Goal: Transaction & Acquisition: Purchase product/service

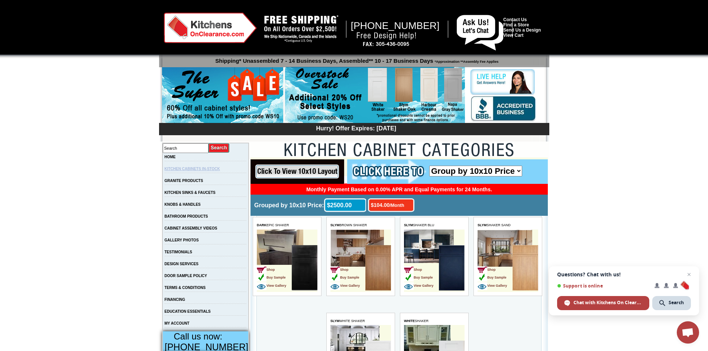
click at [204, 169] on link "KITCHEN CABINETS IN-STOCK" at bounding box center [192, 169] width 55 height 4
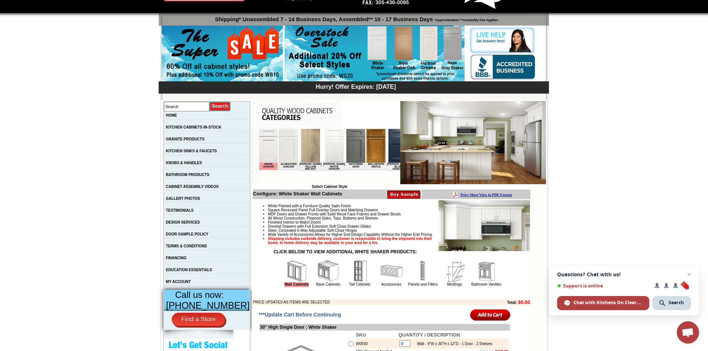
scroll to position [37, 0]
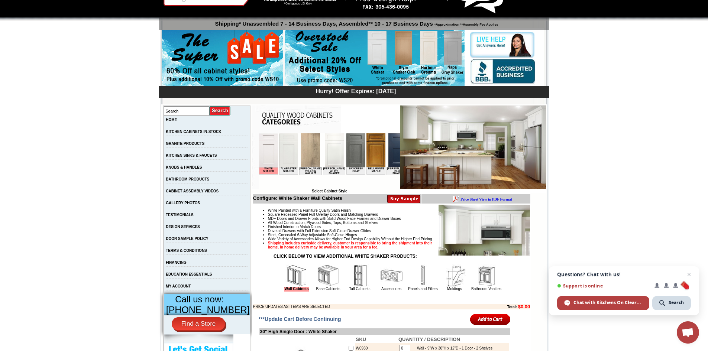
click at [290, 153] on img at bounding box center [288, 150] width 19 height 34
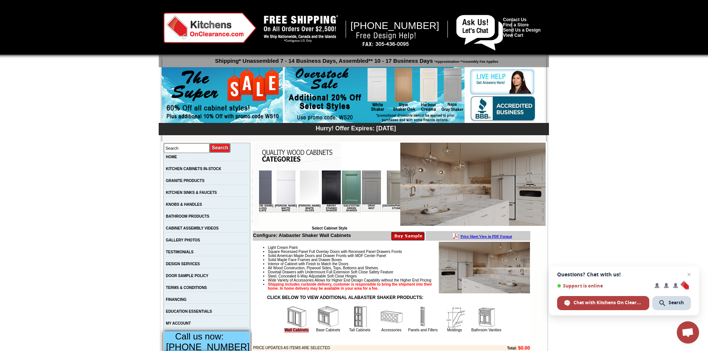
scroll to position [0, 399]
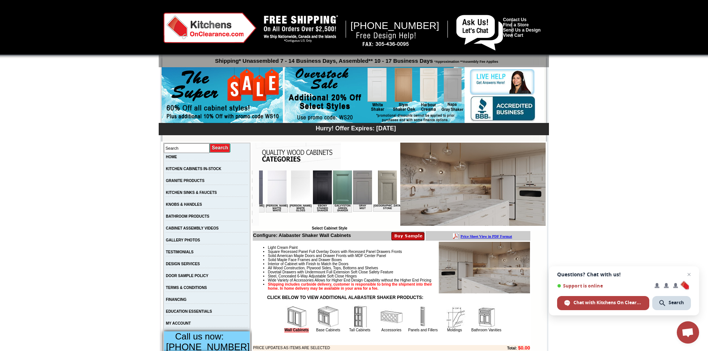
click at [403, 195] on img at bounding box center [412, 188] width 19 height 34
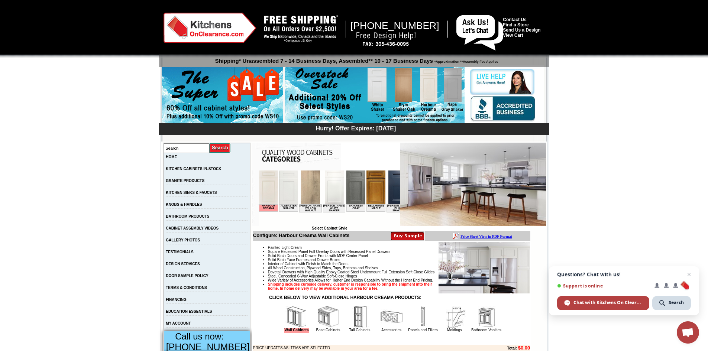
click at [326, 185] on img at bounding box center [334, 188] width 19 height 34
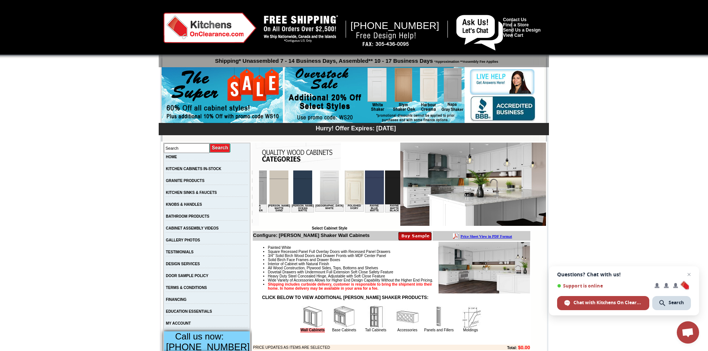
scroll to position [0, 863]
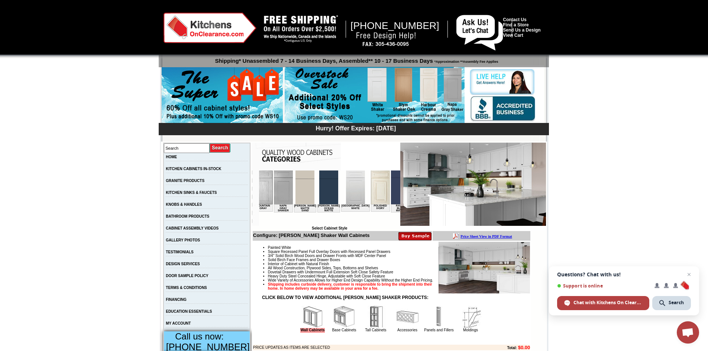
click at [371, 188] on img at bounding box center [380, 188] width 19 height 34
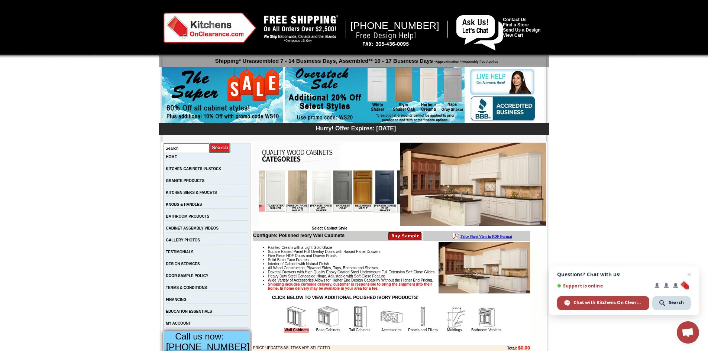
scroll to position [0, 9]
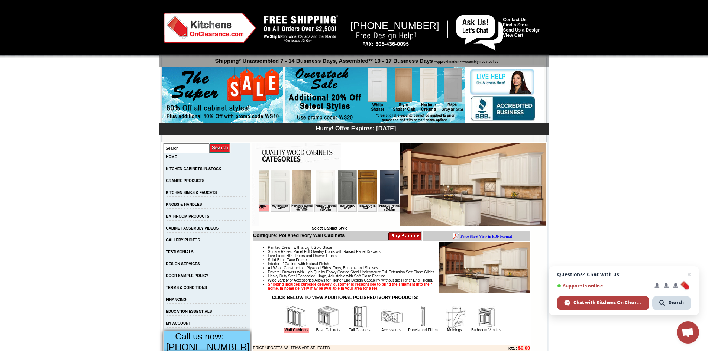
click at [265, 194] on img at bounding box center [259, 188] width 19 height 34
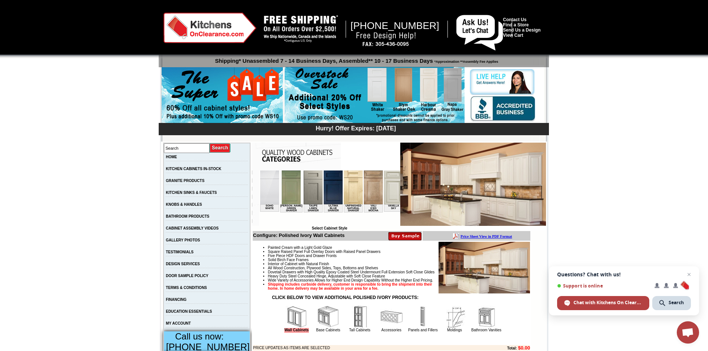
scroll to position [0, 1235]
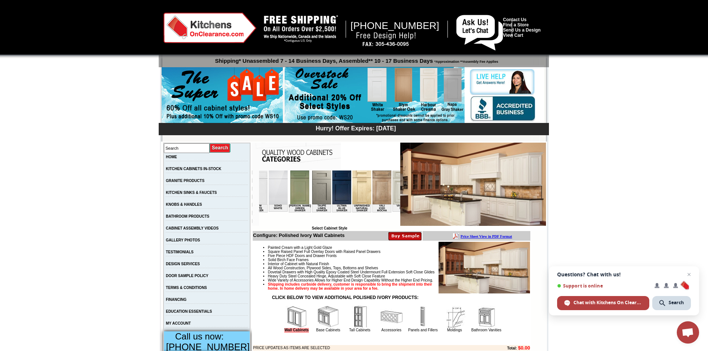
click at [392, 191] on img at bounding box center [401, 188] width 19 height 34
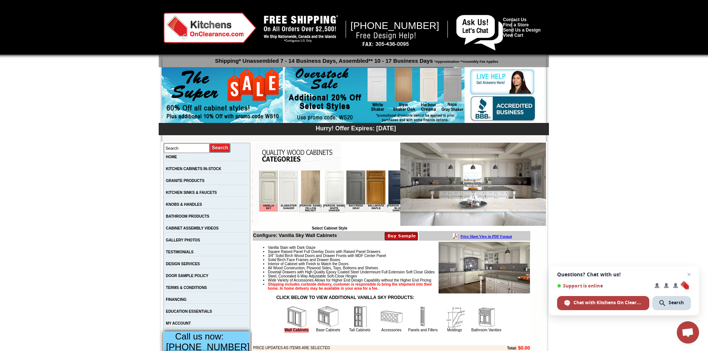
click at [404, 95] on img at bounding box center [375, 95] width 180 height 57
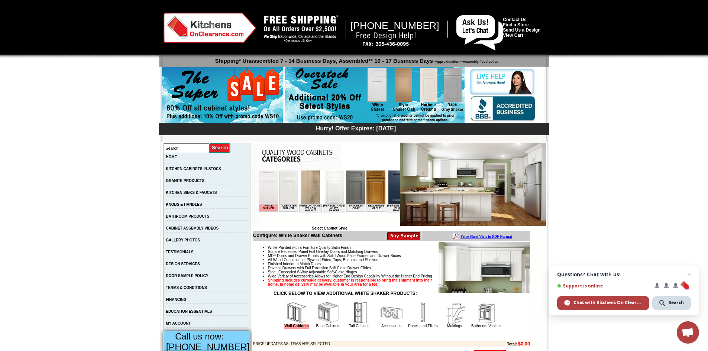
click at [432, 88] on img at bounding box center [375, 95] width 180 height 57
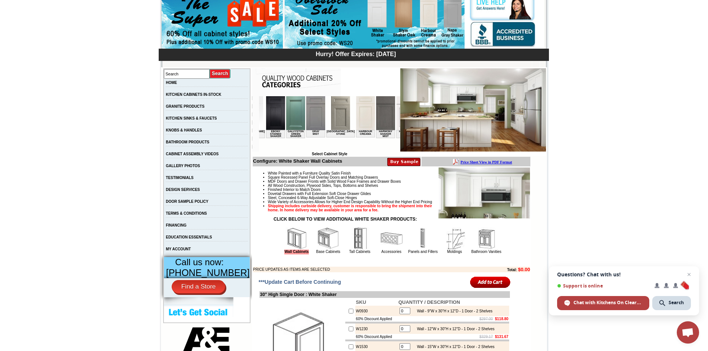
scroll to position [0, 481]
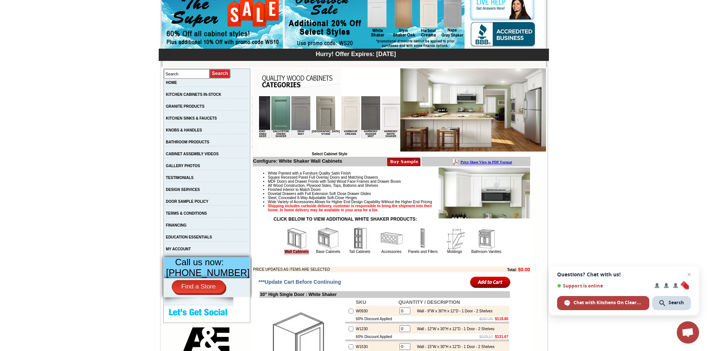
click at [341, 114] on img at bounding box center [350, 113] width 19 height 34
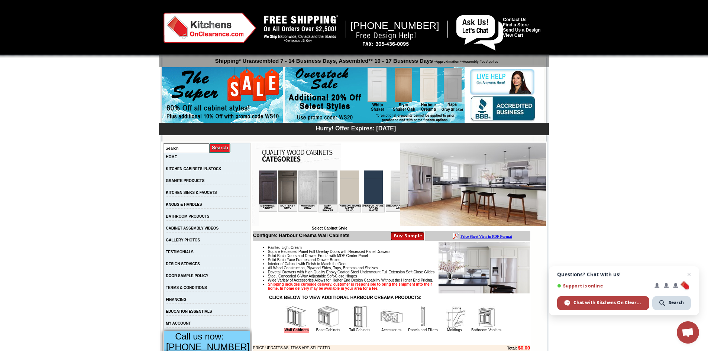
scroll to position [0, 838]
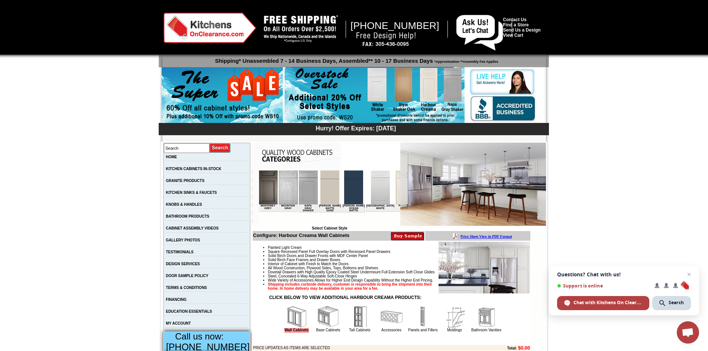
click at [396, 186] on img at bounding box center [405, 188] width 19 height 34
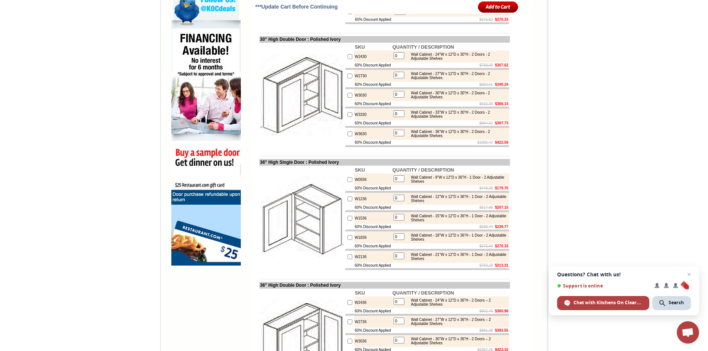
scroll to position [446, 0]
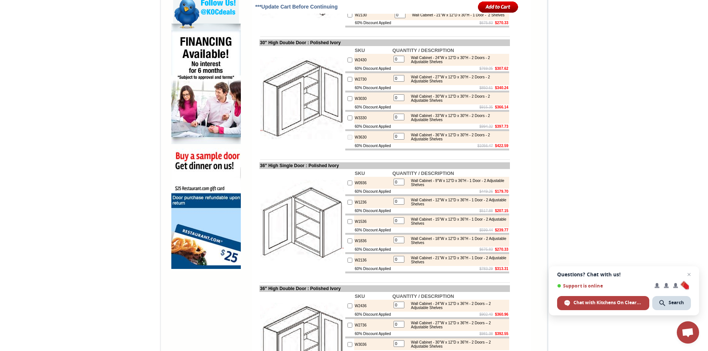
click at [399, 140] on input "0" at bounding box center [399, 136] width 11 height 7
click at [348, 140] on input "checkbox" at bounding box center [350, 137] width 5 height 5
checkbox input "true"
type input "1"
click at [396, 140] on input "1" at bounding box center [399, 136] width 11 height 7
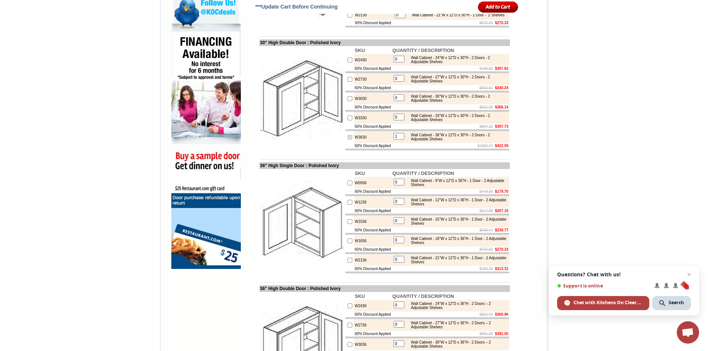
click at [348, 140] on input "checkbox" at bounding box center [350, 137] width 5 height 5
checkbox input "false"
drag, startPoint x: 398, startPoint y: 172, endPoint x: 392, endPoint y: 173, distance: 6.0
click at [394, 140] on input "0" at bounding box center [399, 136] width 11 height 7
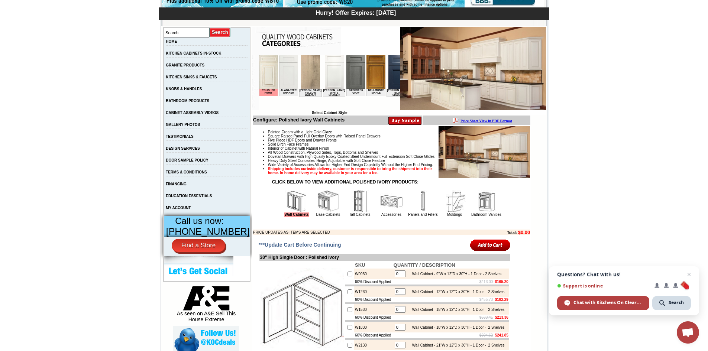
scroll to position [112, 0]
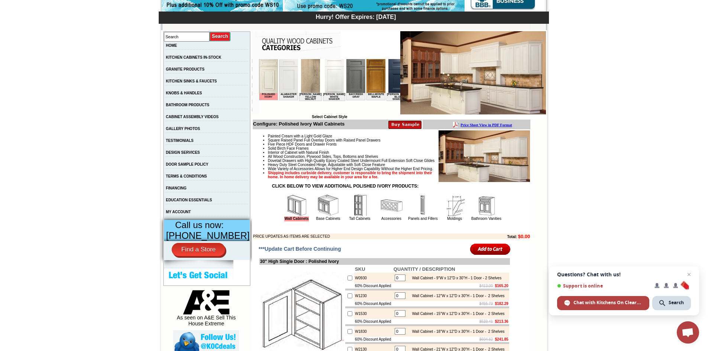
type input "1"
checkbox input "true"
click at [328, 217] on img at bounding box center [328, 205] width 22 height 22
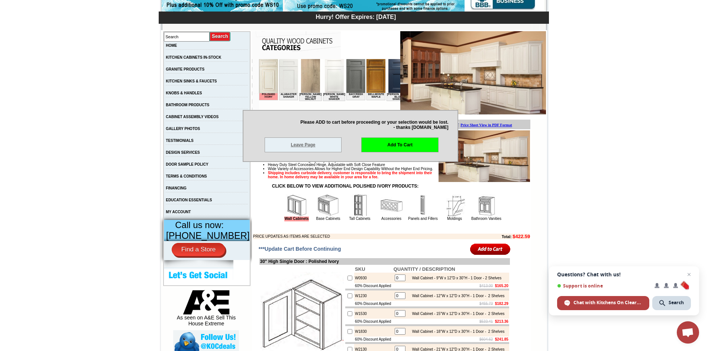
click at [308, 149] on link "Leave Page" at bounding box center [303, 145] width 77 height 15
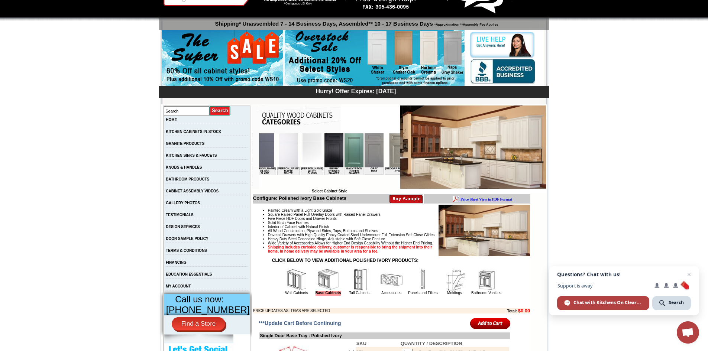
scroll to position [0, 451]
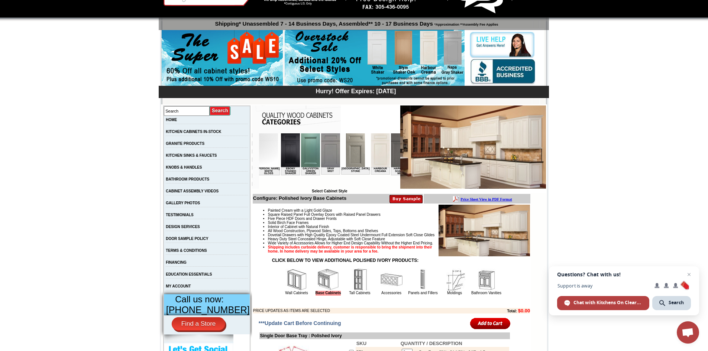
click at [371, 158] on img at bounding box center [380, 150] width 19 height 34
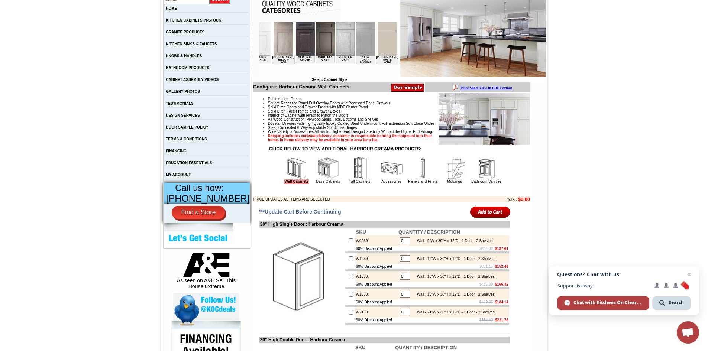
scroll to position [0, 806]
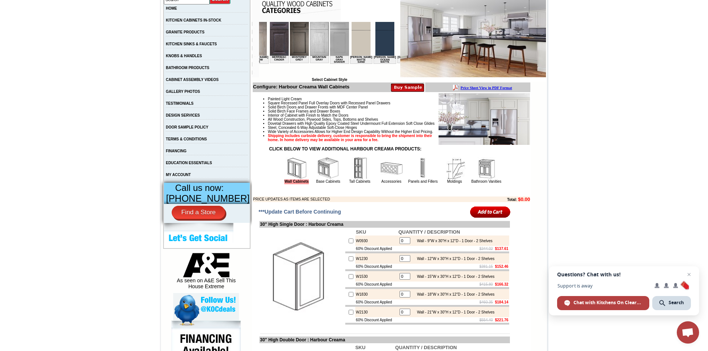
click at [427, 45] on img at bounding box center [436, 39] width 19 height 34
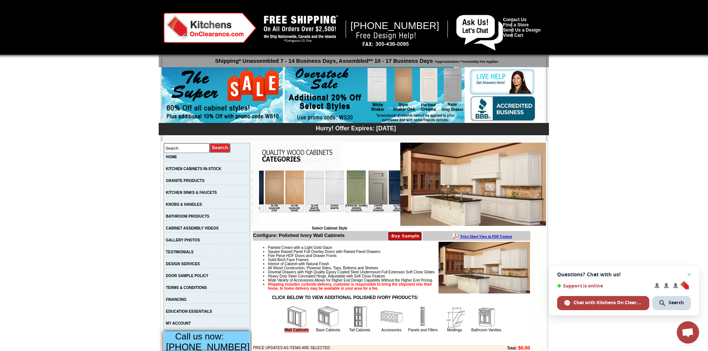
scroll to position [0, 1192]
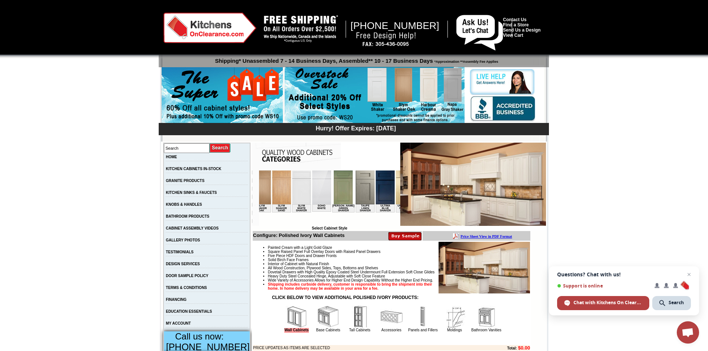
drag, startPoint x: 277, startPoint y: 225, endPoint x: 628, endPoint y: 397, distance: 391.1
click at [436, 196] on img at bounding box center [445, 188] width 19 height 34
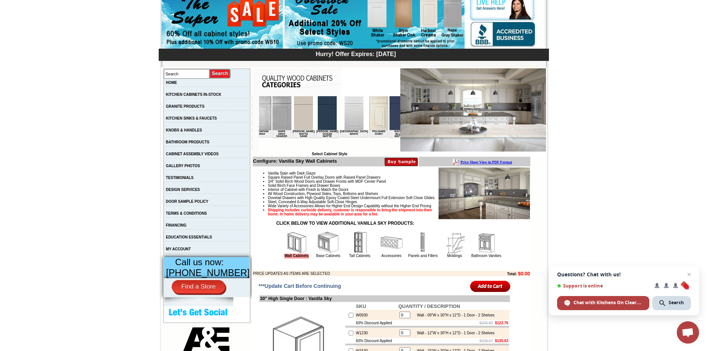
scroll to position [0, 871]
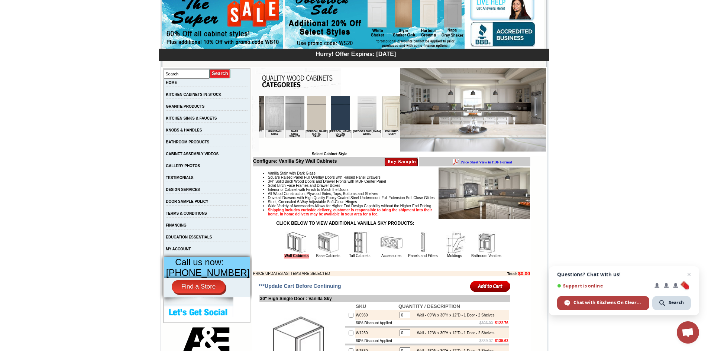
drag, startPoint x: 271, startPoint y: 148, endPoint x: 596, endPoint y: 248, distance: 340.4
click at [382, 124] on img at bounding box center [391, 113] width 19 height 34
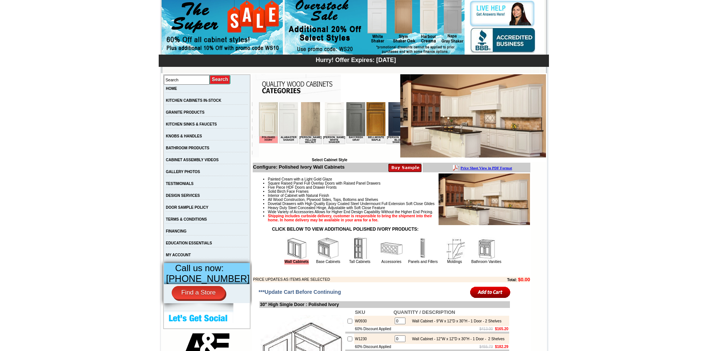
scroll to position [74, 0]
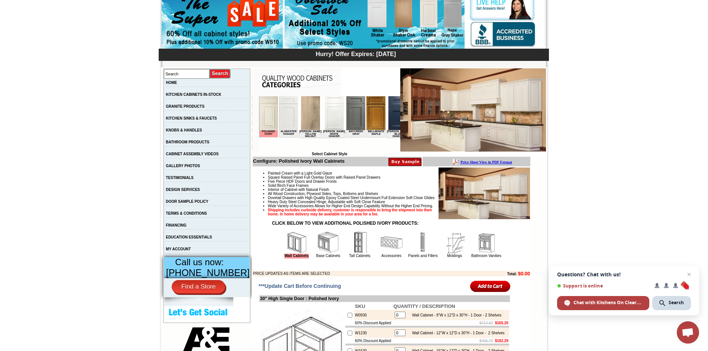
click at [325, 254] on img at bounding box center [328, 243] width 22 height 22
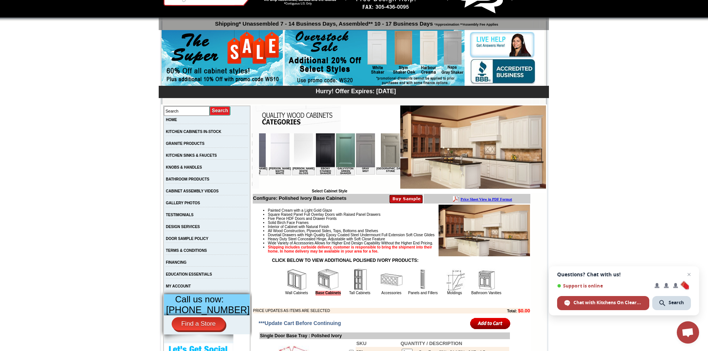
scroll to position [0, 420]
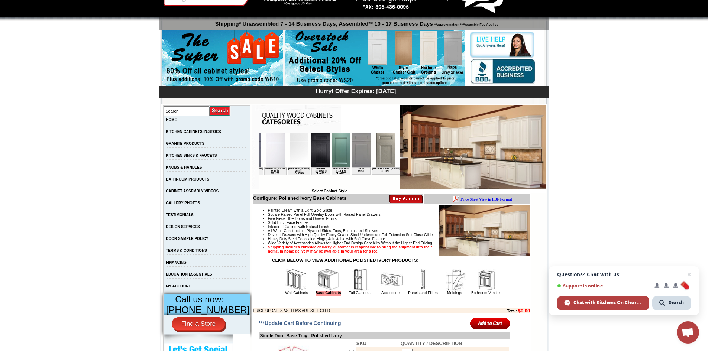
click at [401, 151] on img at bounding box center [410, 150] width 19 height 34
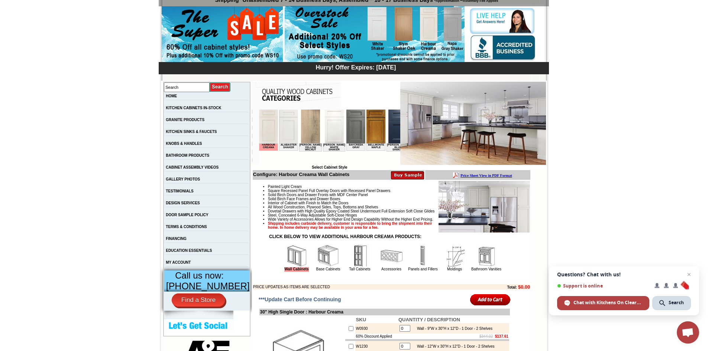
scroll to position [74, 0]
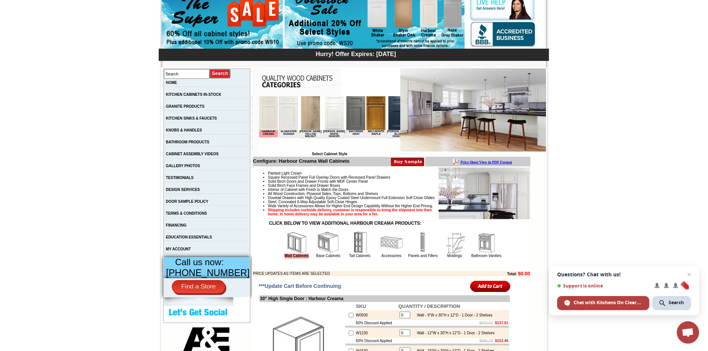
click at [326, 254] on img at bounding box center [328, 243] width 22 height 22
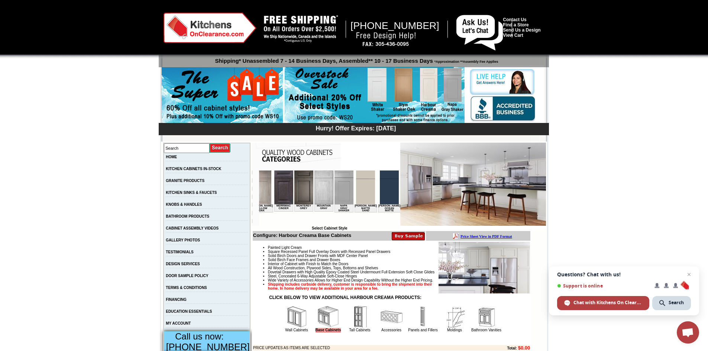
scroll to position [0, 823]
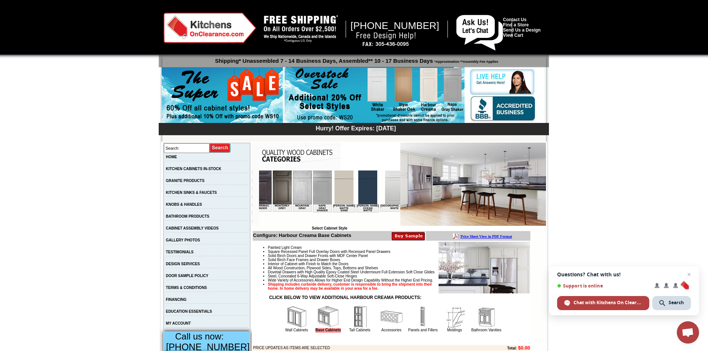
click at [410, 198] on img at bounding box center [419, 188] width 19 height 34
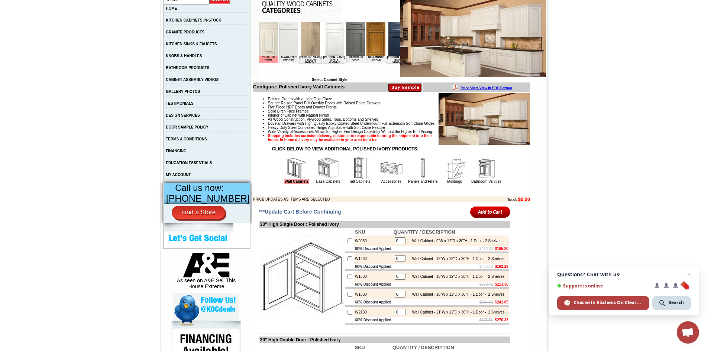
scroll to position [223, 0]
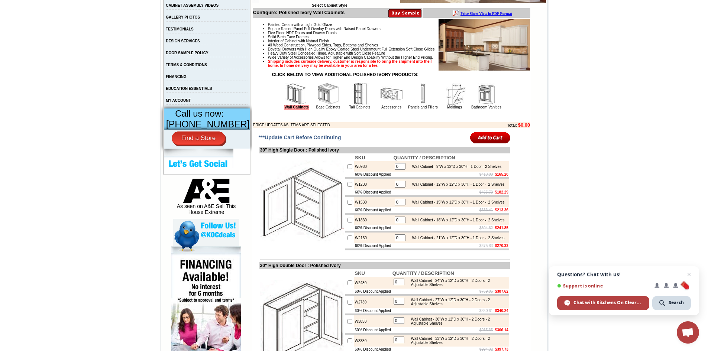
click at [286, 105] on img at bounding box center [297, 94] width 22 height 22
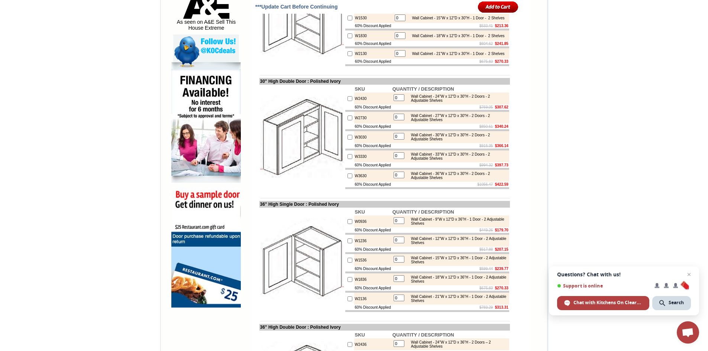
scroll to position [446, 0]
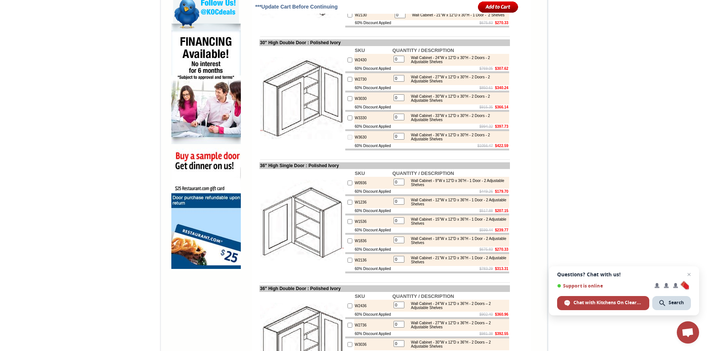
drag, startPoint x: 396, startPoint y: 169, endPoint x: 391, endPoint y: 170, distance: 4.6
click at [394, 140] on input "0" at bounding box center [399, 136] width 11 height 7
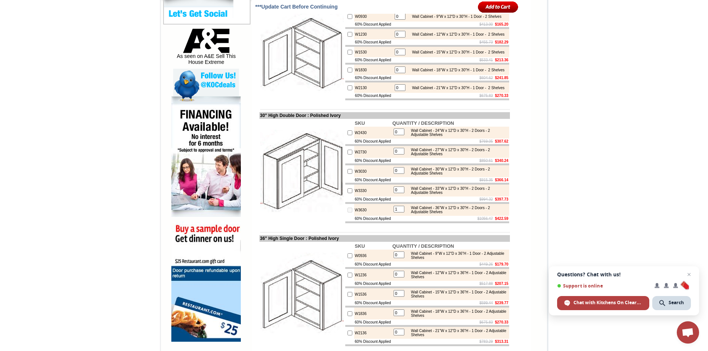
scroll to position [372, 0]
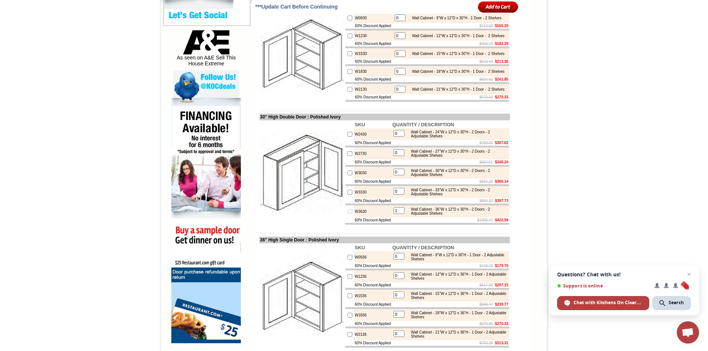
type input "1"
click at [348, 214] on input "checkbox" at bounding box center [350, 211] width 5 height 5
checkbox input "false"
type input "0"
click at [348, 214] on input "checkbox" at bounding box center [350, 211] width 5 height 5
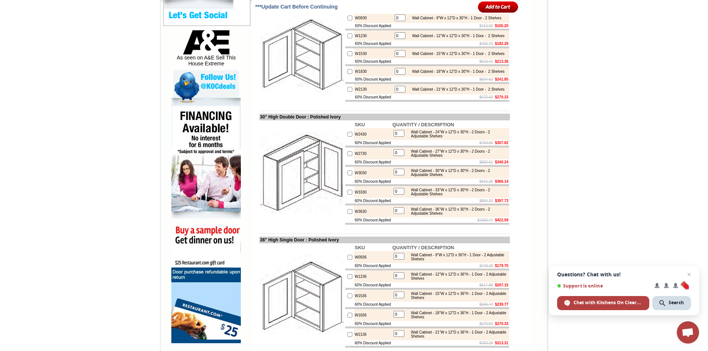
checkbox input "true"
type input "1"
click at [348, 175] on input "checkbox" at bounding box center [350, 173] width 5 height 5
checkbox input "true"
type input "1"
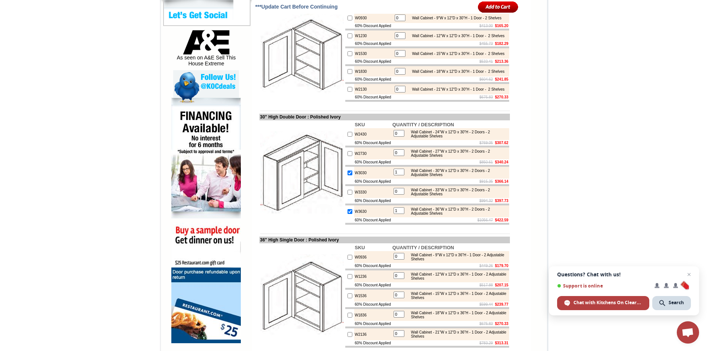
click at [348, 156] on input "checkbox" at bounding box center [350, 153] width 5 height 5
checkbox input "true"
drag, startPoint x: 398, startPoint y: 185, endPoint x: 391, endPoint y: 186, distance: 6.7
click at [394, 156] on input "1" at bounding box center [399, 152] width 11 height 7
type input "2"
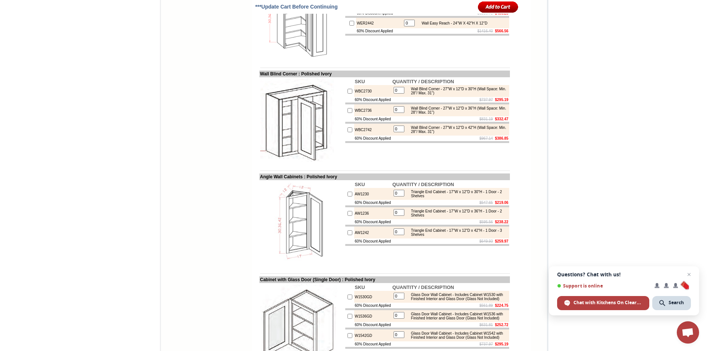
scroll to position [1747, 0]
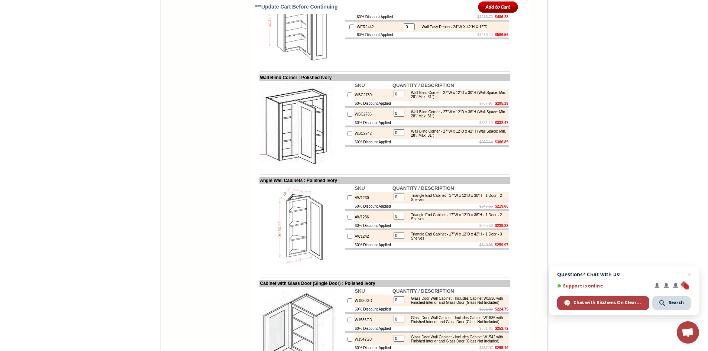
checkbox input "true"
type input "1"
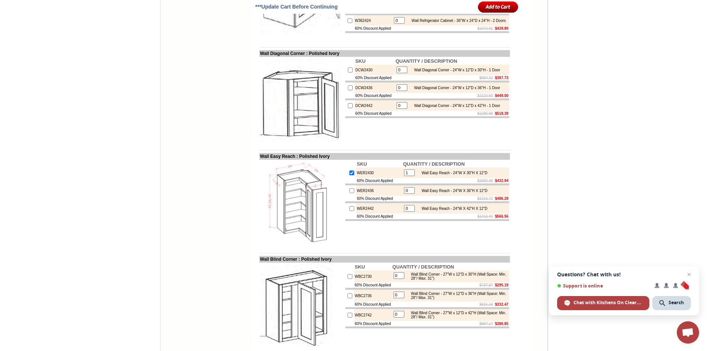
scroll to position [1561, 0]
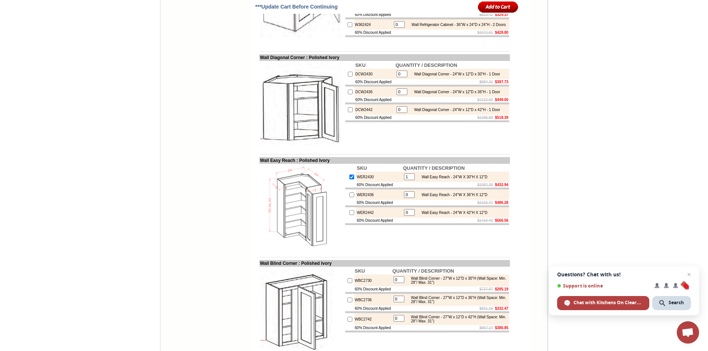
click at [491, 9] on input "image" at bounding box center [498, 7] width 41 height 12
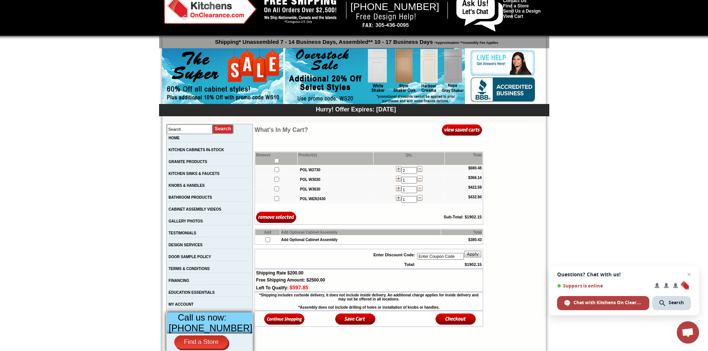
scroll to position [37, 0]
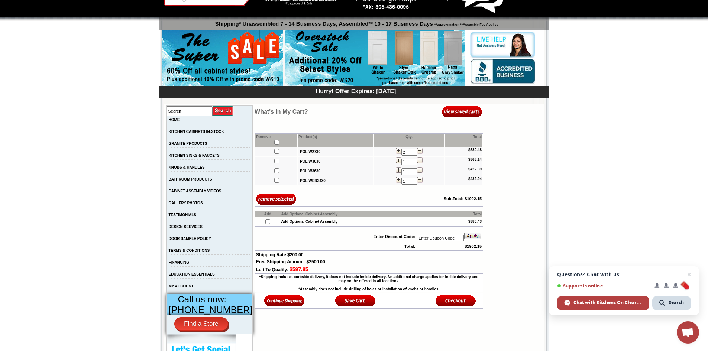
click at [268, 305] on img at bounding box center [284, 301] width 41 height 12
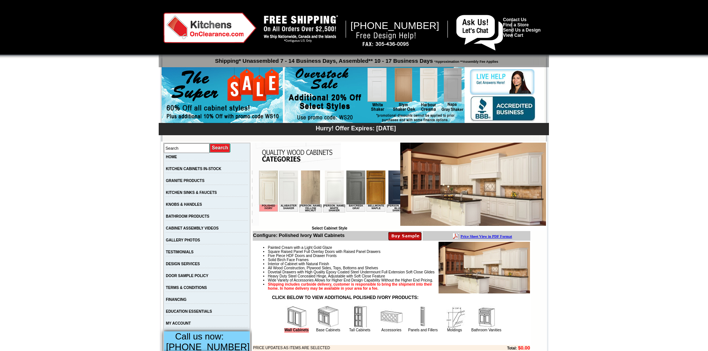
click at [272, 193] on img at bounding box center [268, 188] width 19 height 34
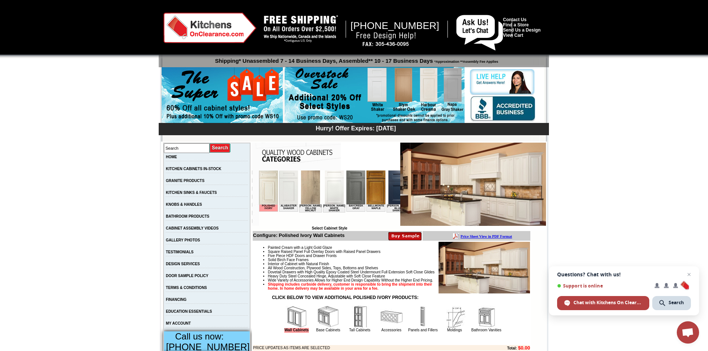
scroll to position [29, 0]
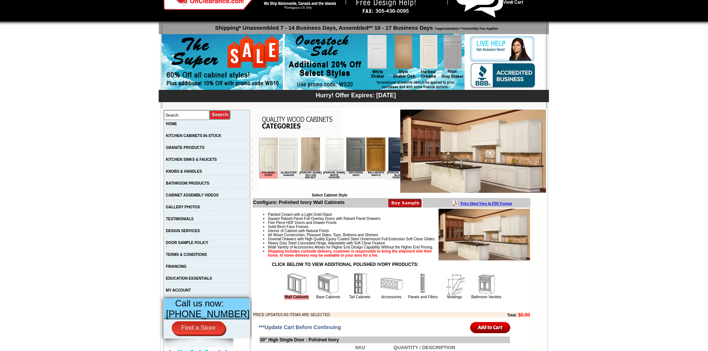
scroll to position [74, 0]
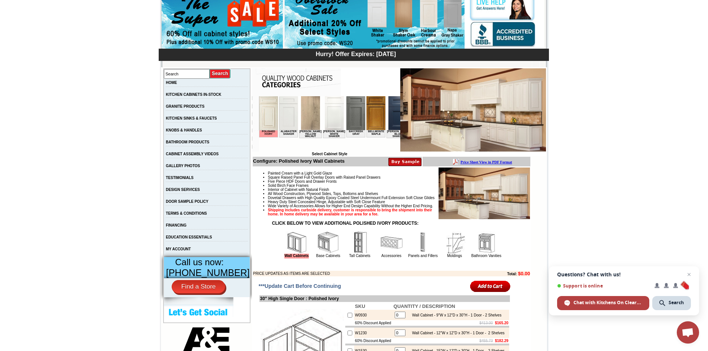
click at [325, 254] on img at bounding box center [328, 243] width 22 height 22
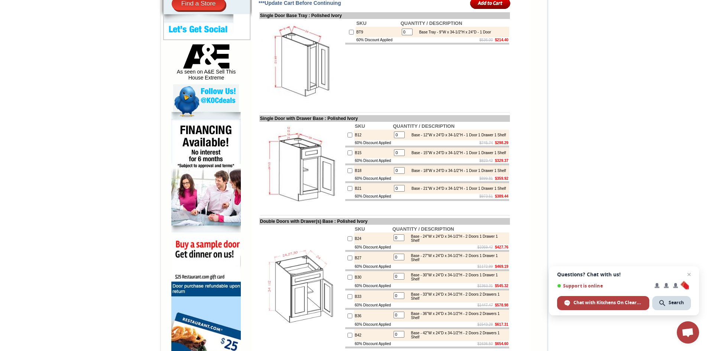
scroll to position [409, 0]
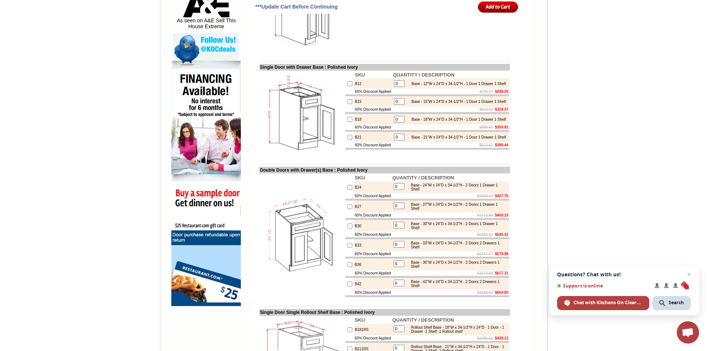
click at [348, 267] on input "checkbox" at bounding box center [350, 264] width 5 height 5
checkbox input "true"
type input "1"
click at [348, 267] on input "checkbox" at bounding box center [350, 264] width 5 height 5
checkbox input "false"
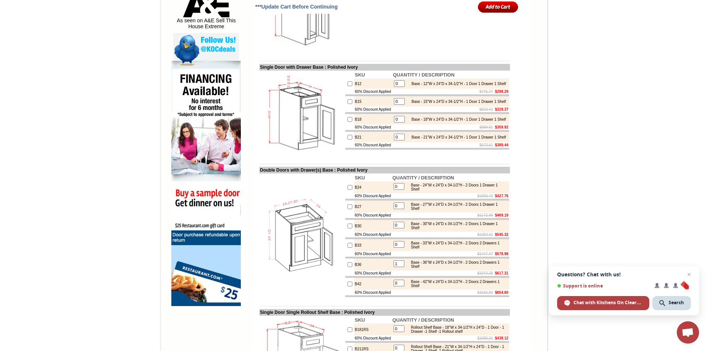
type input "0"
click at [348, 267] on input "checkbox" at bounding box center [350, 264] width 5 height 5
checkbox input "true"
type input "1"
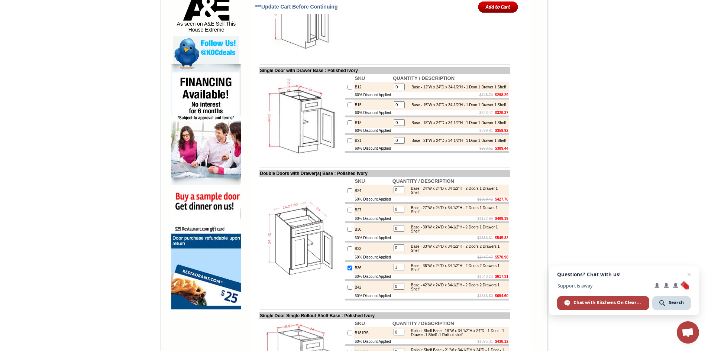
scroll to position [446, 0]
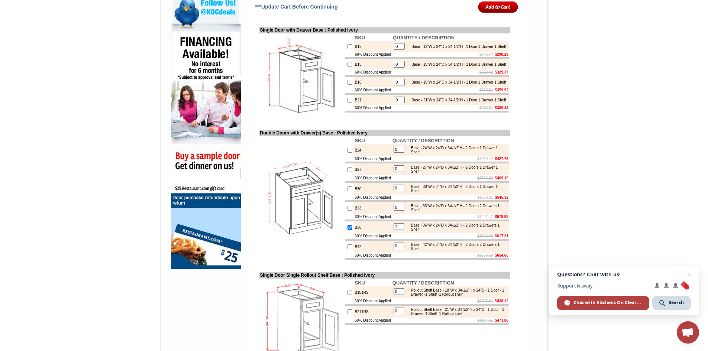
click at [396, 191] on input "0" at bounding box center [399, 188] width 11 height 7
type input "1"
checkbox input "true"
click at [399, 68] on input "0" at bounding box center [399, 64] width 11 height 7
type input "2"
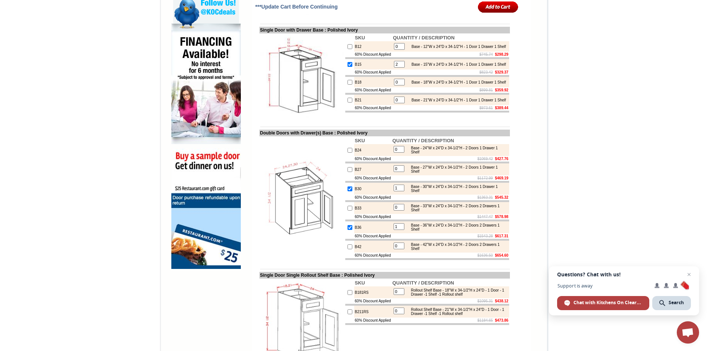
click at [348, 67] on input "checkbox" at bounding box center [350, 64] width 5 height 5
checkbox input "false"
type input "0"
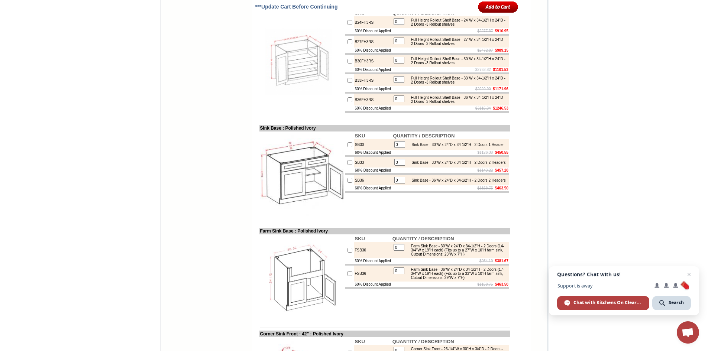
scroll to position [2193, 0]
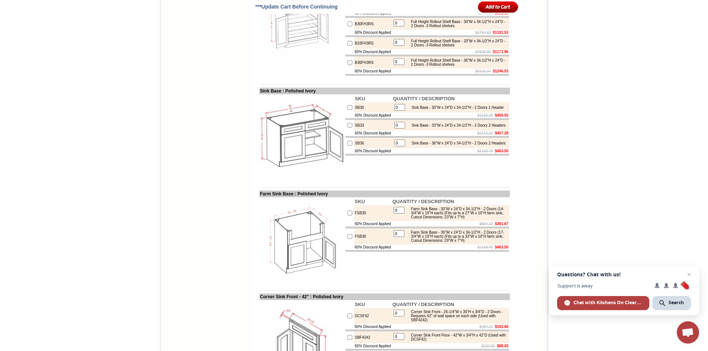
click at [348, 146] on input "checkbox" at bounding box center [350, 143] width 5 height 5
checkbox input "true"
type input "1"
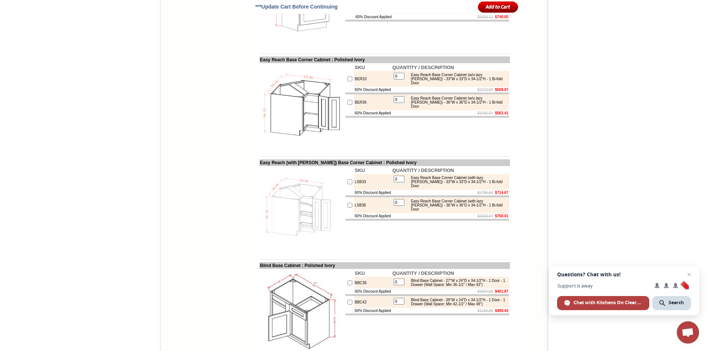
scroll to position [2788, 0]
click at [396, 79] on input "0" at bounding box center [399, 75] width 11 height 7
drag, startPoint x: 396, startPoint y: 179, endPoint x: 390, endPoint y: 181, distance: 6.2
click at [393, 86] on table "0 Easy Reach Base Corner Cabinet (w/o lazy susan) - 33"W x 33"D x 34-1/2"H - 1 …" at bounding box center [451, 78] width 116 height 14
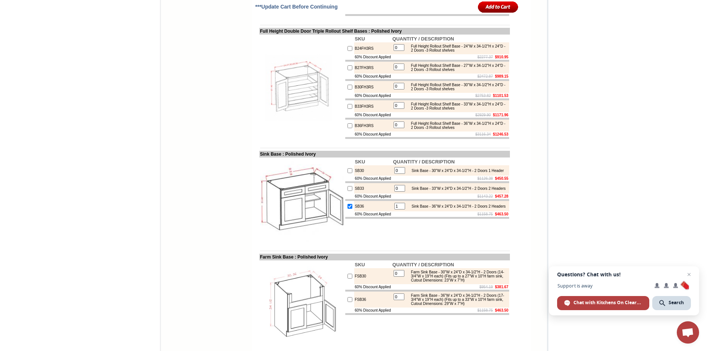
scroll to position [2156, 0]
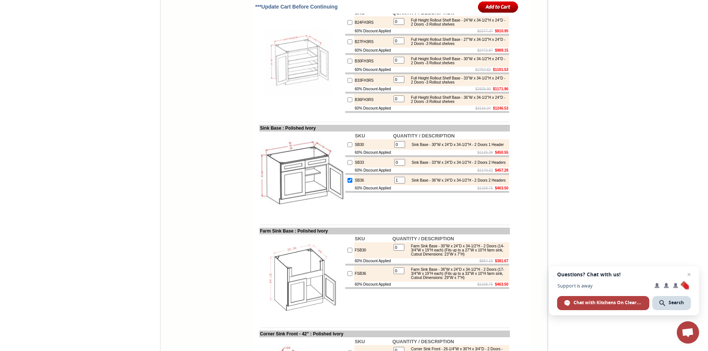
type input "1"
checkbox input "true"
click at [348, 183] on input "checkbox" at bounding box center [350, 180] width 5 height 5
checkbox input "false"
click at [394, 184] on input "0" at bounding box center [399, 180] width 11 height 7
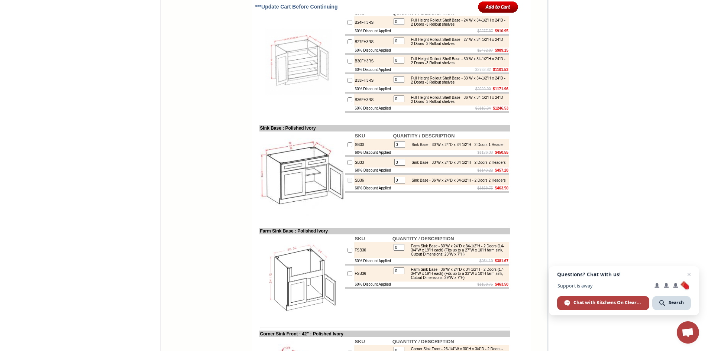
drag, startPoint x: 395, startPoint y: 266, endPoint x: 389, endPoint y: 268, distance: 6.4
click at [393, 186] on td "0 Sink Base - 36"W x 24"D x 34-1/2"H - 2 Doors 2 Headers" at bounding box center [451, 180] width 117 height 10
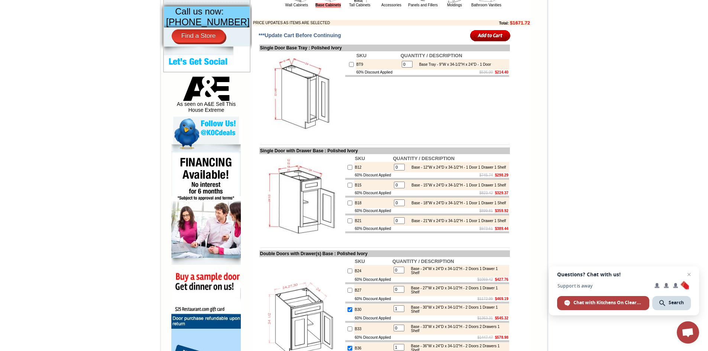
scroll to position [335, 0]
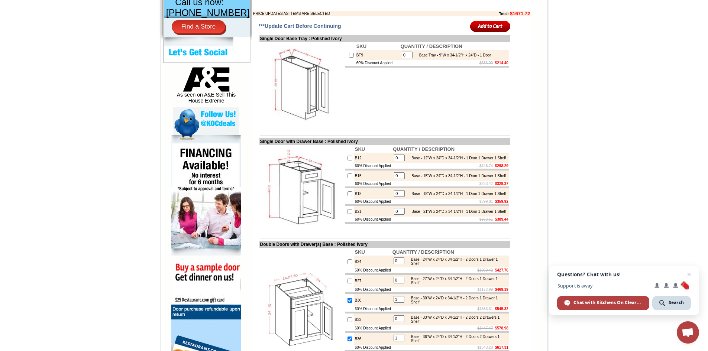
type input "1"
checkbox input "true"
drag, startPoint x: 400, startPoint y: 194, endPoint x: 391, endPoint y: 196, distance: 9.1
click at [394, 180] on td "0" at bounding box center [400, 175] width 12 height 7
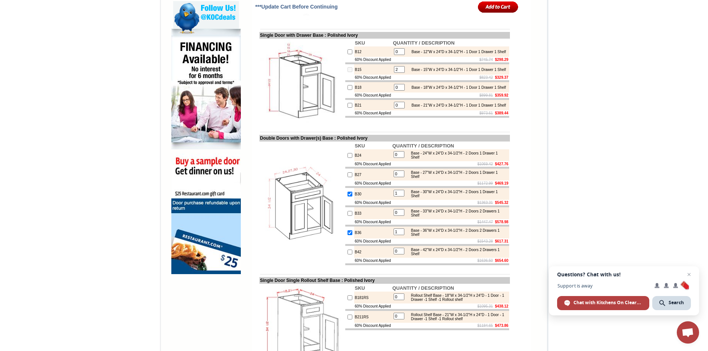
scroll to position [446, 0]
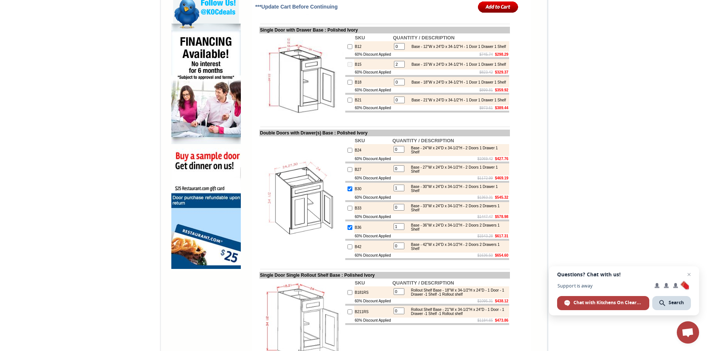
drag, startPoint x: 398, startPoint y: 84, endPoint x: 393, endPoint y: 83, distance: 5.7
click at [394, 68] on input "2" at bounding box center [399, 64] width 11 height 7
type input "3"
click at [348, 67] on input "checkbox" at bounding box center [350, 64] width 5 height 5
checkbox input "false"
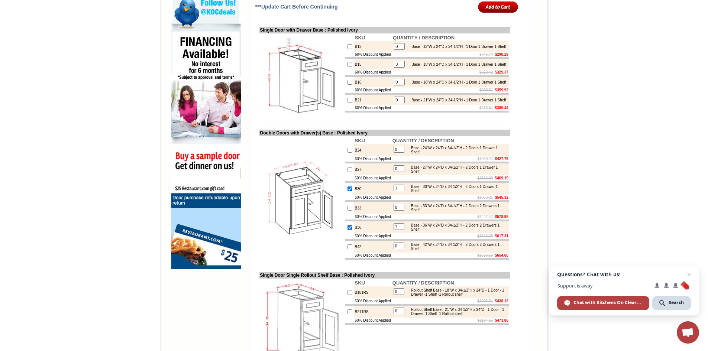
type input "0"
click at [400, 68] on input "0" at bounding box center [399, 64] width 11 height 7
click at [354, 70] on td "B15" at bounding box center [373, 64] width 38 height 10
click at [345, 70] on td at bounding box center [349, 64] width 9 height 10
click at [348, 67] on input "checkbox" at bounding box center [350, 64] width 5 height 5
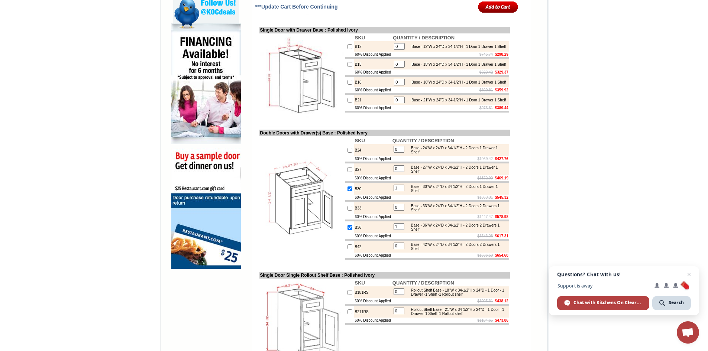
checkbox input "true"
drag, startPoint x: 398, startPoint y: 84, endPoint x: 392, endPoint y: 85, distance: 6.0
click at [394, 68] on input "1" at bounding box center [399, 64] width 11 height 7
type input "3"
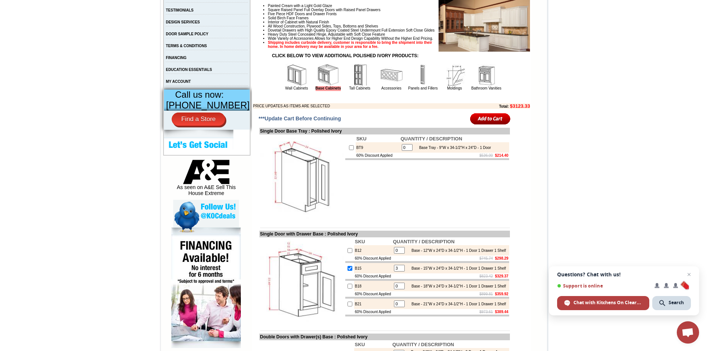
scroll to position [229, 0]
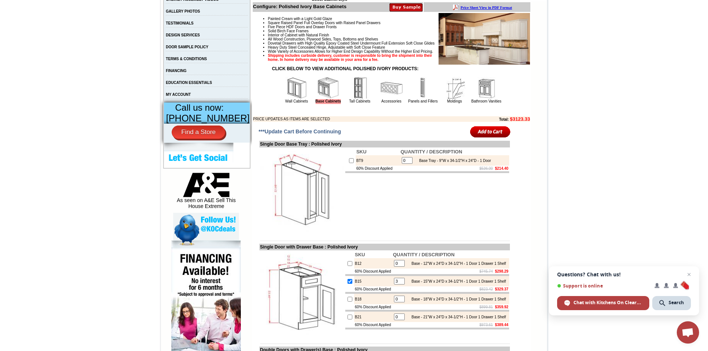
click at [493, 138] on input "image" at bounding box center [490, 132] width 41 height 12
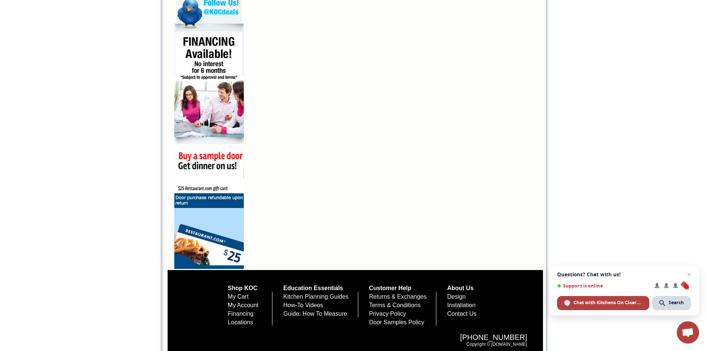
scroll to position [464, 0]
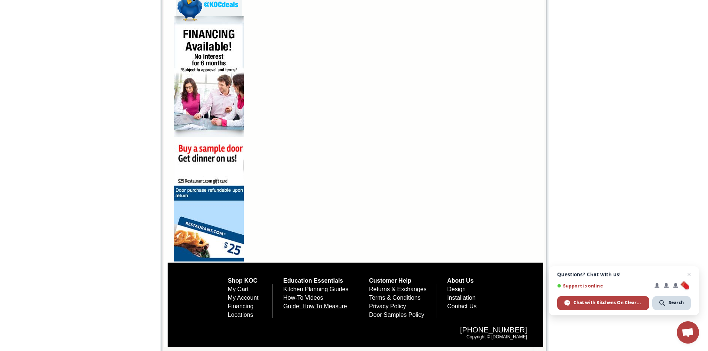
click at [314, 306] on link "Guide: How To Measure" at bounding box center [315, 306] width 64 height 6
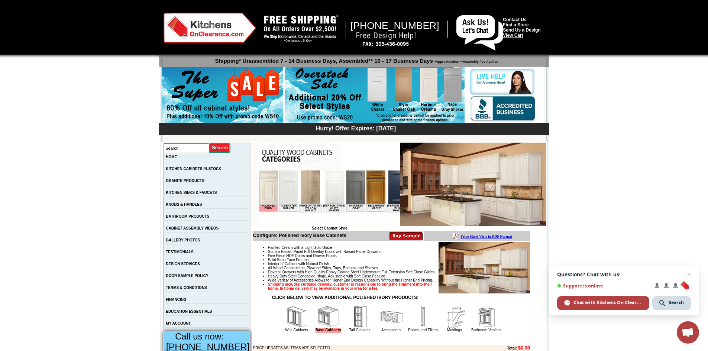
click at [519, 37] on link "View Cart" at bounding box center [513, 35] width 20 height 5
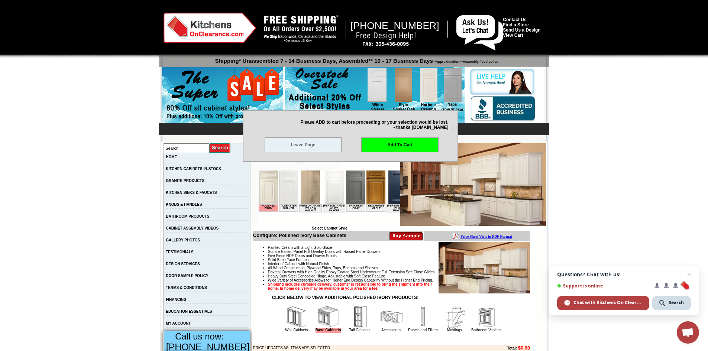
click at [313, 151] on link "Leave Page" at bounding box center [303, 145] width 77 height 15
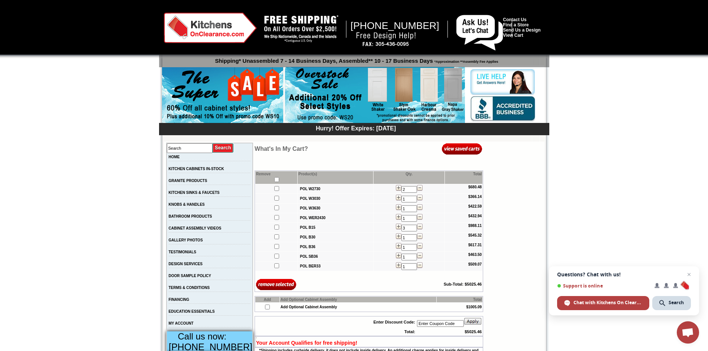
click at [401, 36] on img at bounding box center [385, 39] width 67 height 17
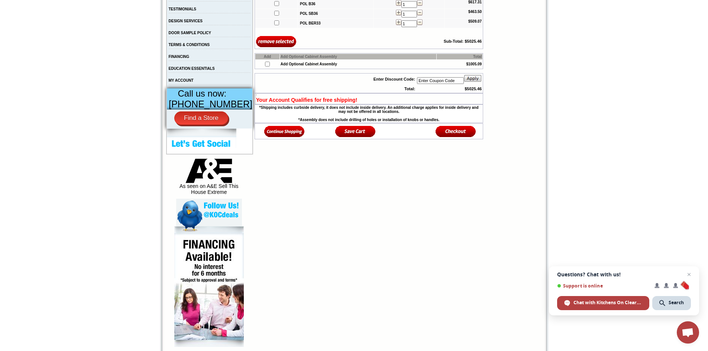
scroll to position [260, 0]
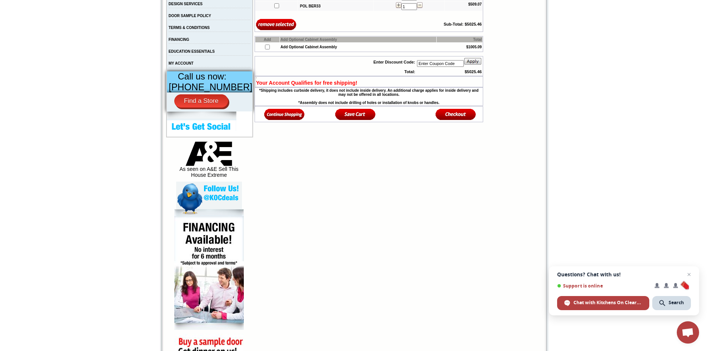
click at [206, 262] on img at bounding box center [209, 269] width 70 height 121
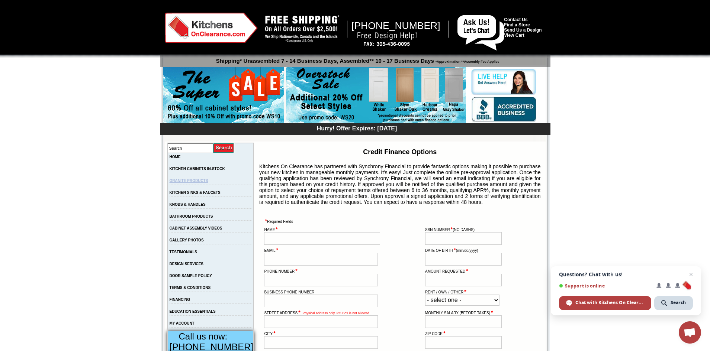
click at [204, 181] on link "GRANITE PRODUCTS" at bounding box center [189, 181] width 39 height 4
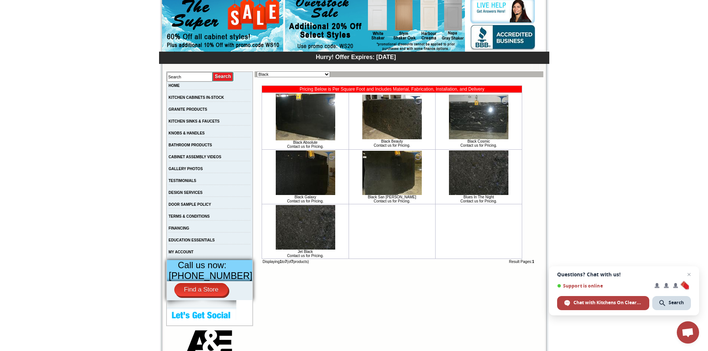
scroll to position [74, 0]
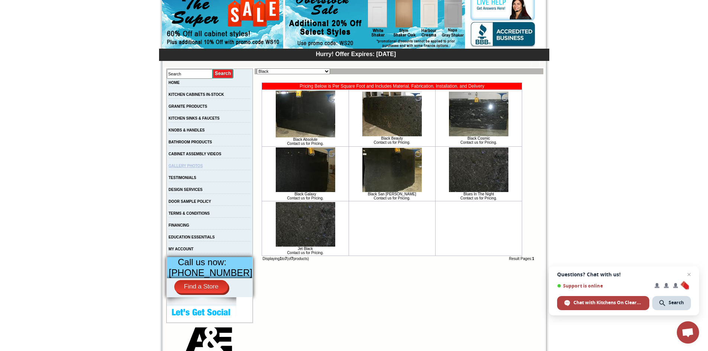
click at [195, 168] on link "GALLERY PHOTOS" at bounding box center [186, 166] width 34 height 4
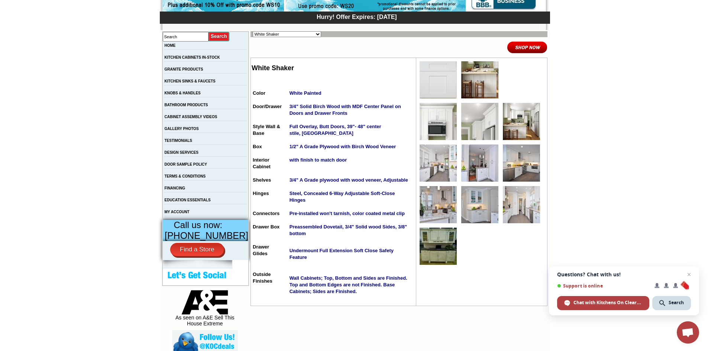
scroll to position [74, 0]
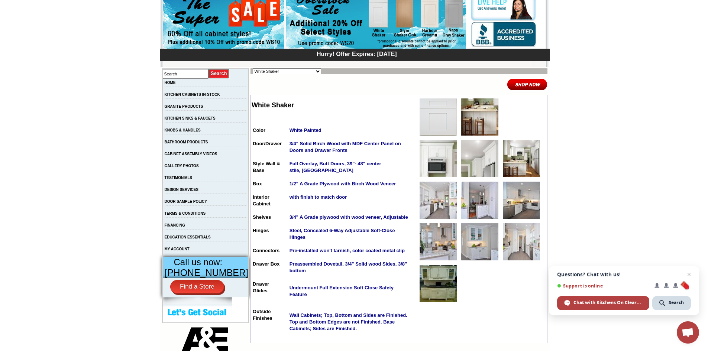
click at [306, 71] on select "Alabaster Shaker Altmann Yellow Walnut Ashton White Shaker Baycreek Gray Bellmo…" at bounding box center [287, 71] width 68 height 6
click at [703, 144] on body "1-888-621-0851 Contact Us Find a Store Send Us a Design View Cart Shipping* Una…" at bounding box center [354, 328] width 708 height 805
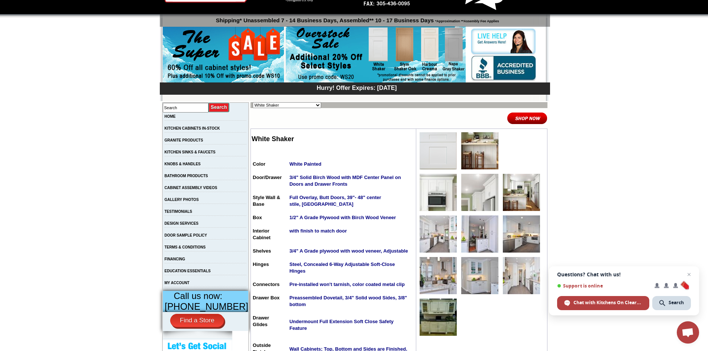
scroll to position [0, 0]
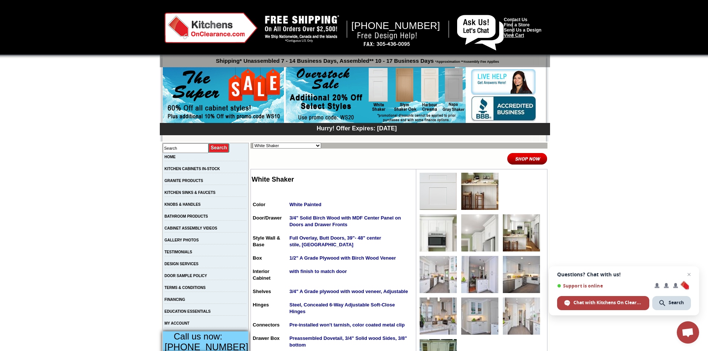
click at [522, 38] on link "View Cart" at bounding box center [514, 35] width 20 height 5
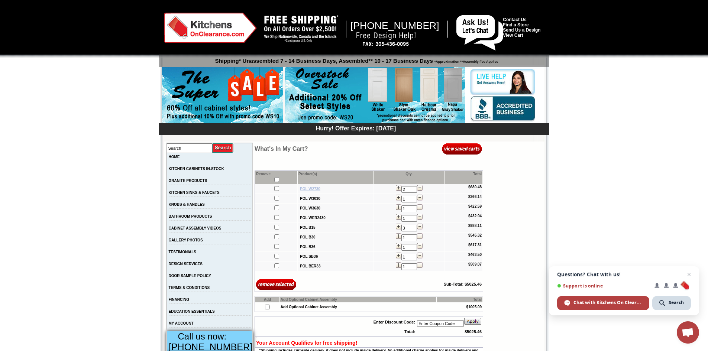
click at [300, 189] on b "POL W2730" at bounding box center [310, 189] width 20 height 4
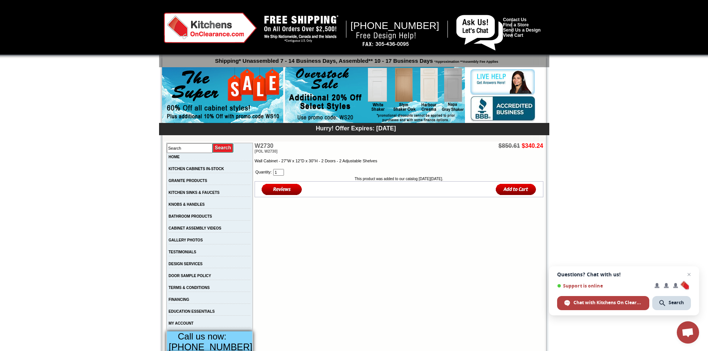
click at [256, 153] on span "[POL W2730]" at bounding box center [266, 151] width 23 height 4
click at [255, 147] on td "W2730 [POL W2730]" at bounding box center [304, 148] width 98 height 11
click at [178, 158] on link "HOME" at bounding box center [174, 157] width 11 height 4
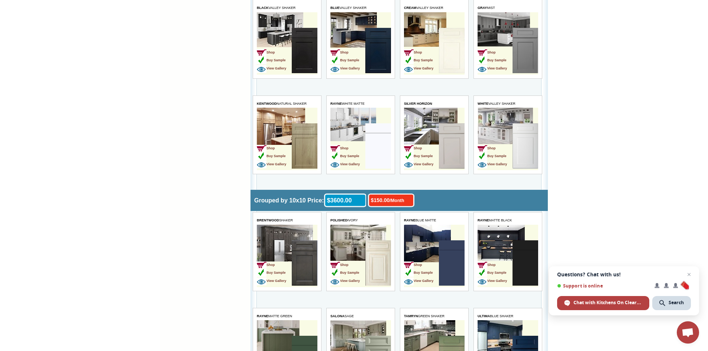
scroll to position [1487, 0]
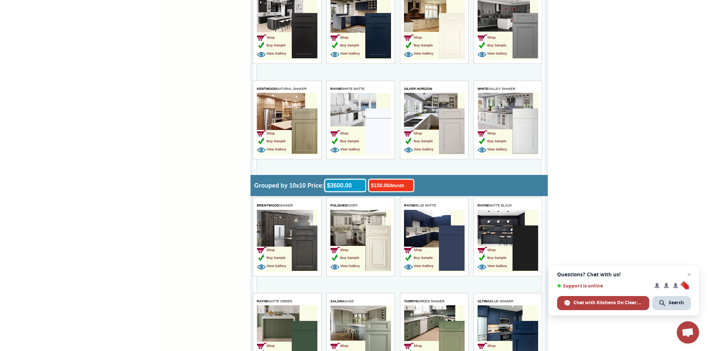
click at [377, 245] on img at bounding box center [378, 248] width 26 height 45
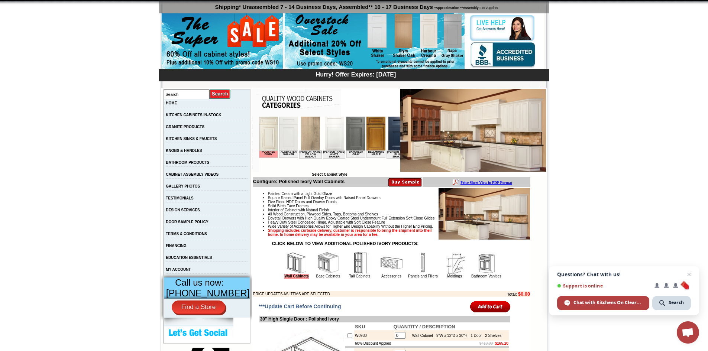
scroll to position [37, 0]
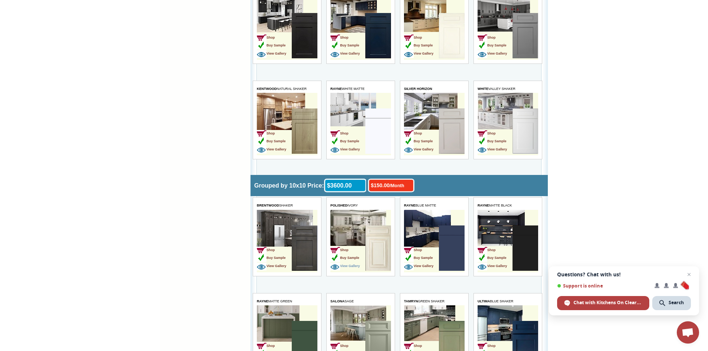
click at [352, 266] on span "View Gallery" at bounding box center [345, 266] width 29 height 4
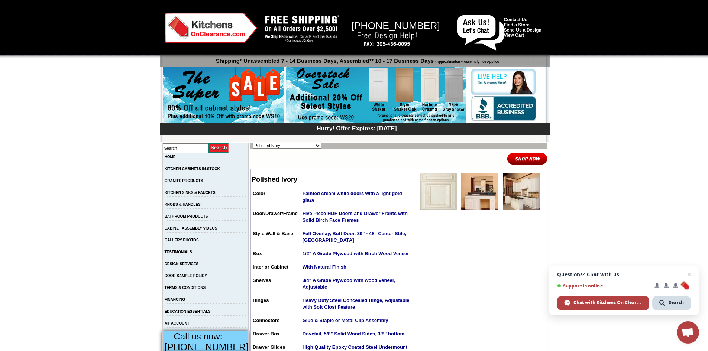
click at [435, 203] on img at bounding box center [438, 191] width 37 height 37
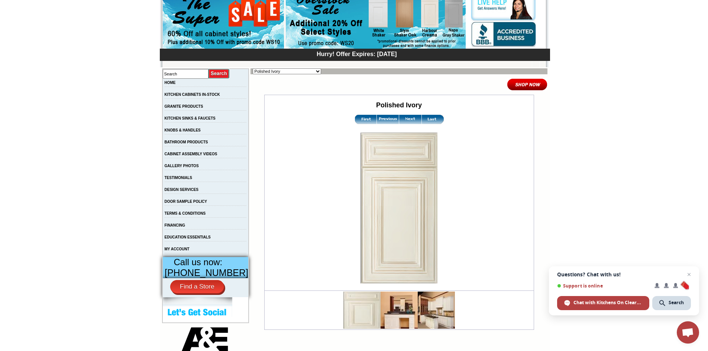
scroll to position [112, 0]
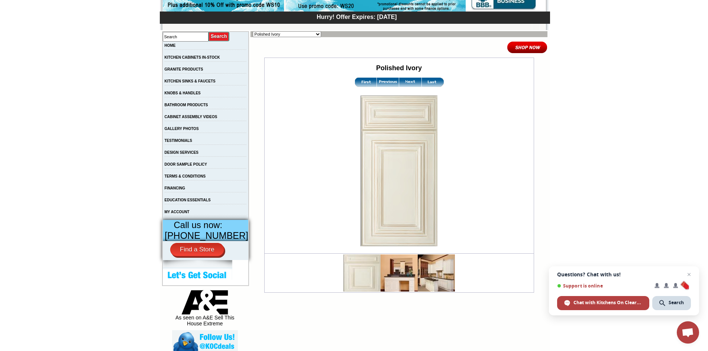
click at [403, 267] on img at bounding box center [399, 273] width 37 height 37
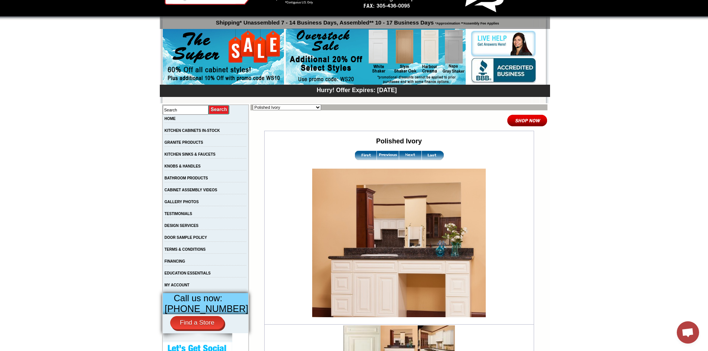
scroll to position [74, 0]
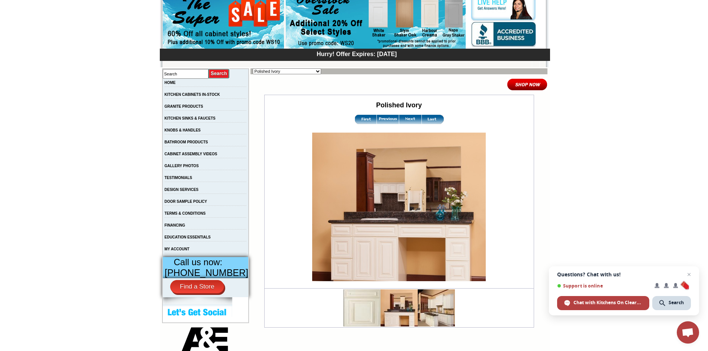
click at [430, 318] on img at bounding box center [436, 308] width 37 height 37
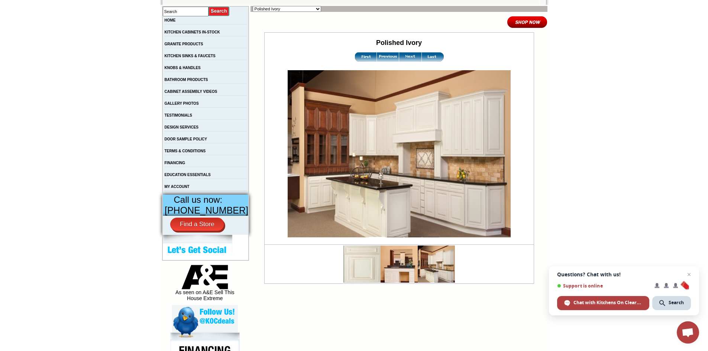
scroll to position [149, 0]
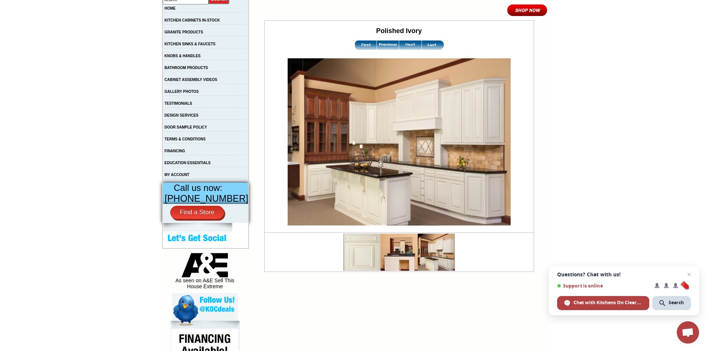
click at [364, 249] on img at bounding box center [362, 252] width 37 height 37
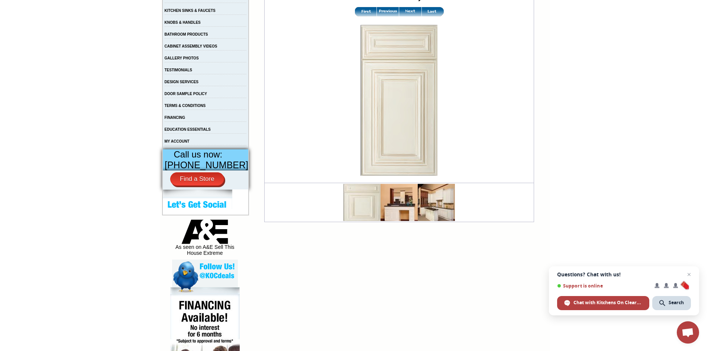
scroll to position [186, 0]
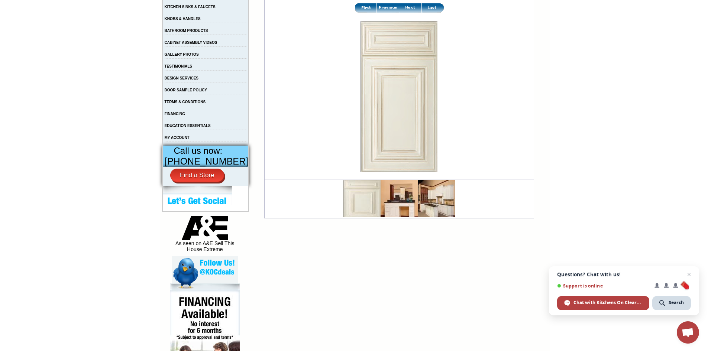
click at [393, 203] on img at bounding box center [399, 198] width 37 height 37
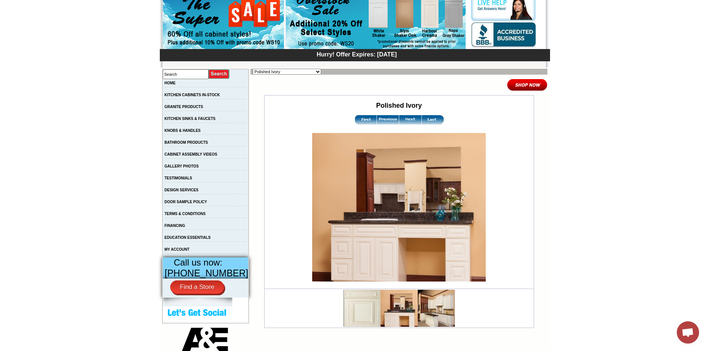
scroll to position [74, 0]
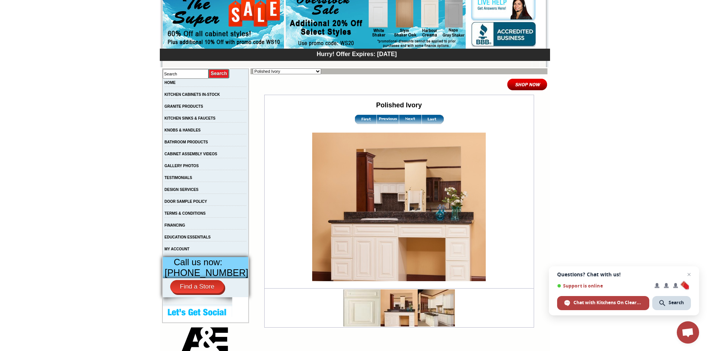
click at [438, 315] on img at bounding box center [436, 308] width 37 height 37
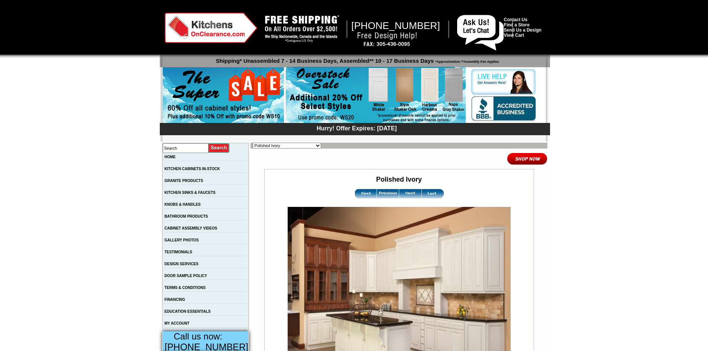
scroll to position [74, 0]
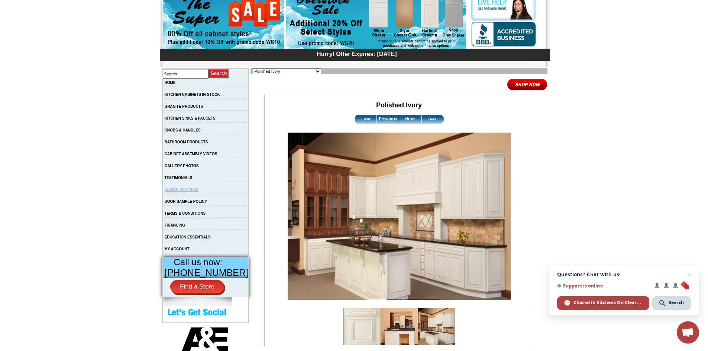
click at [199, 192] on link "DESIGN SERVICES" at bounding box center [182, 190] width 34 height 4
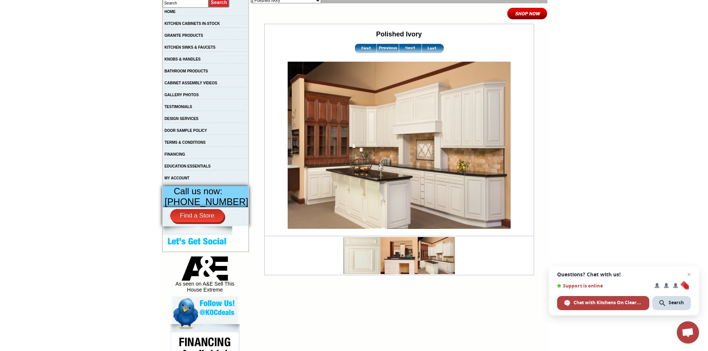
scroll to position [149, 0]
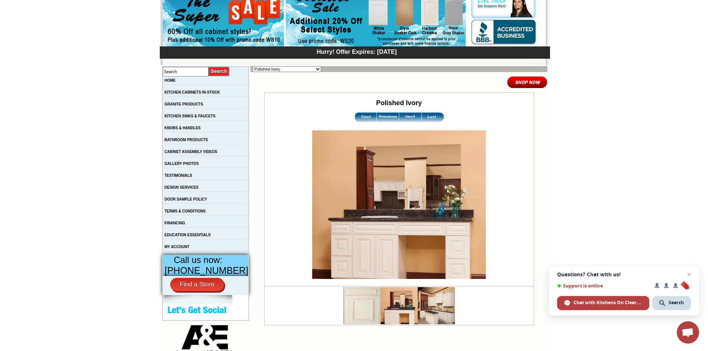
scroll to position [130, 0]
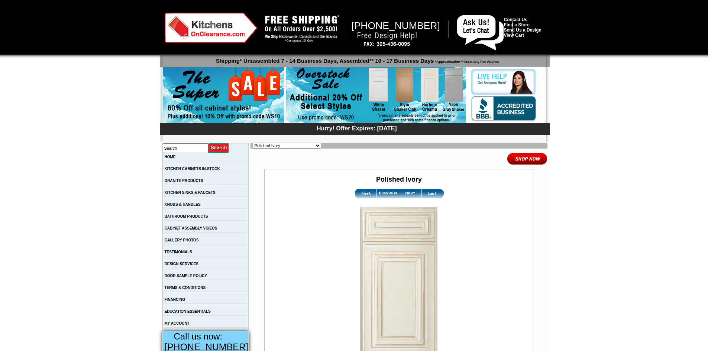
scroll to position [186, 0]
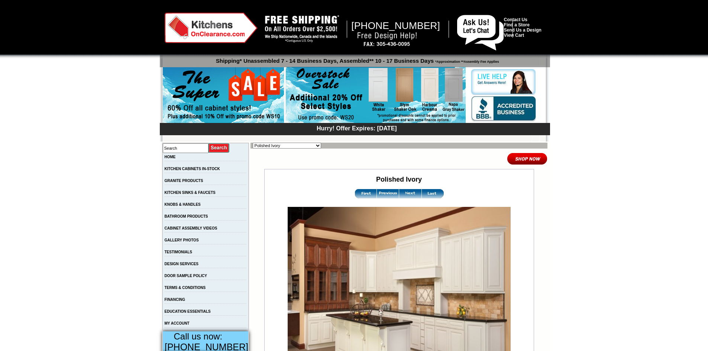
scroll to position [149, 0]
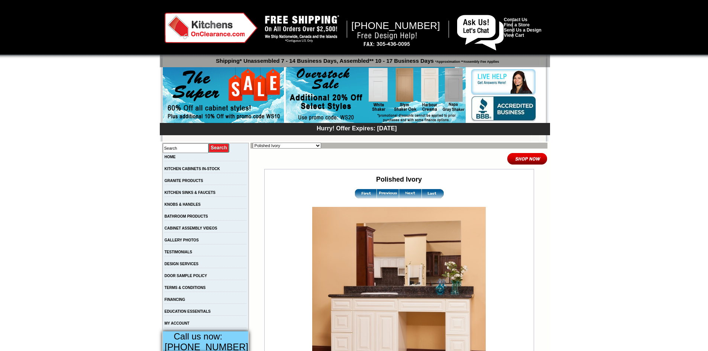
scroll to position [74, 0]
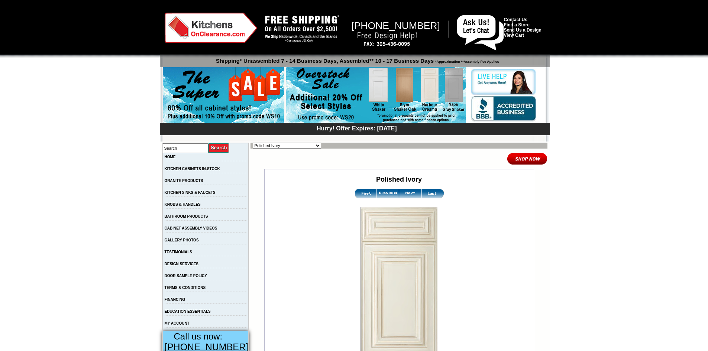
scroll to position [112, 0]
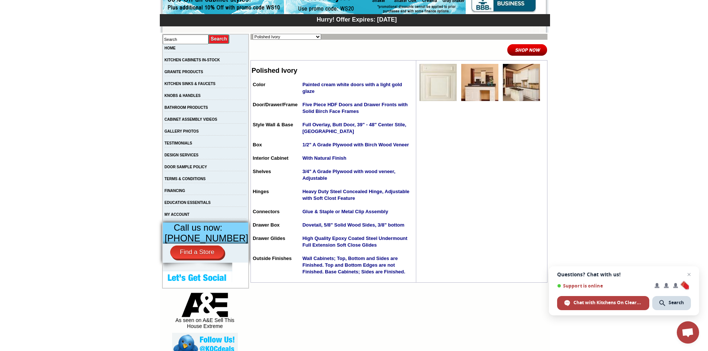
scroll to position [112, 0]
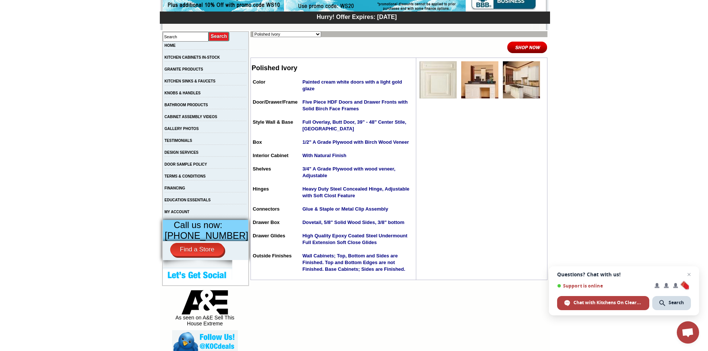
click at [524, 48] on img at bounding box center [527, 47] width 41 height 12
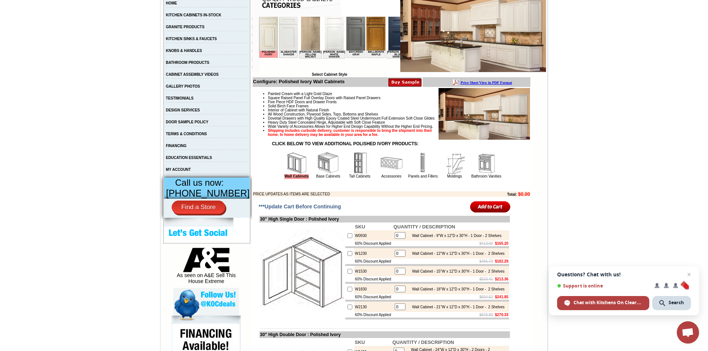
scroll to position [149, 0]
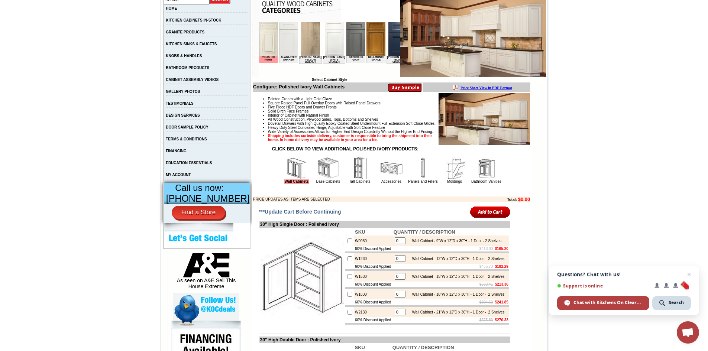
click at [391, 180] on img at bounding box center [391, 168] width 22 height 22
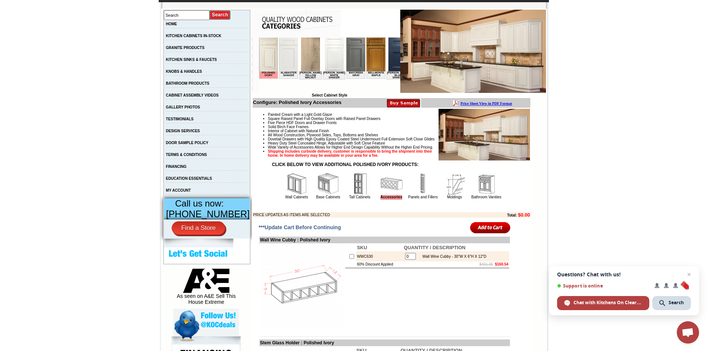
scroll to position [107, 0]
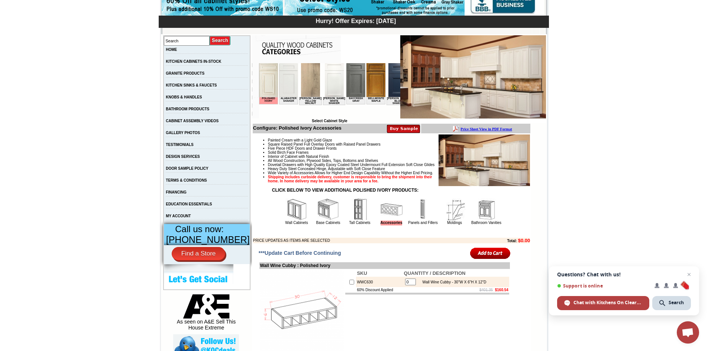
click at [317, 221] on img at bounding box center [328, 210] width 22 height 22
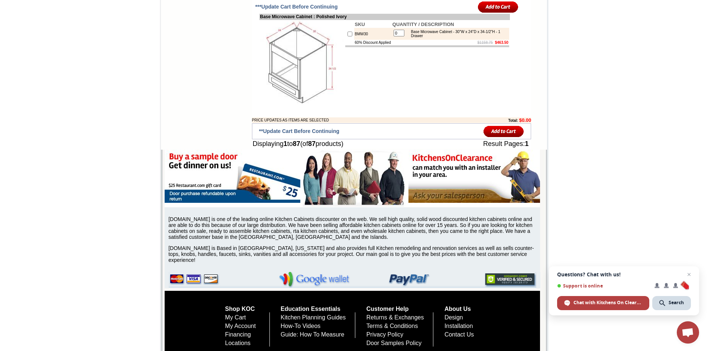
scroll to position [3485, 0]
